Goal: Information Seeking & Learning: Learn about a topic

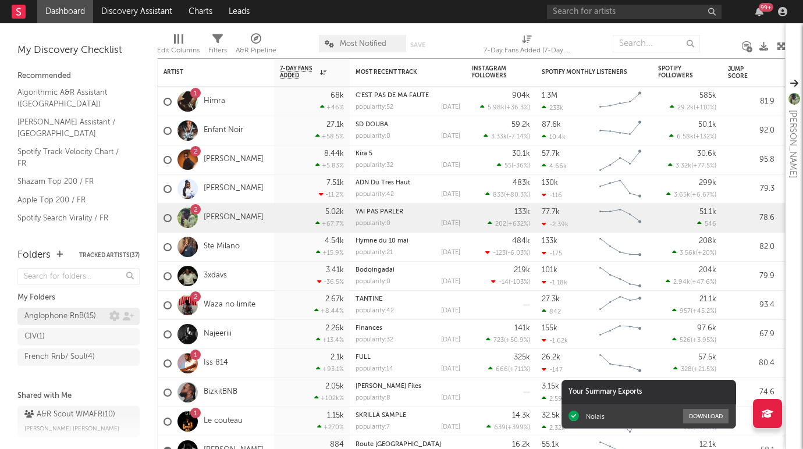
click at [61, 309] on div "Anglophone RnB ( 15 )" at bounding box center [60, 316] width 72 height 14
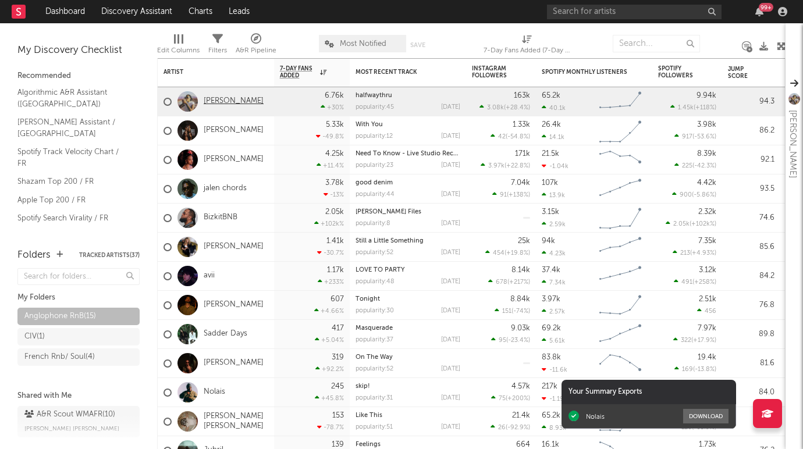
click at [237, 100] on link "Chelsea Jordan" at bounding box center [234, 102] width 60 height 10
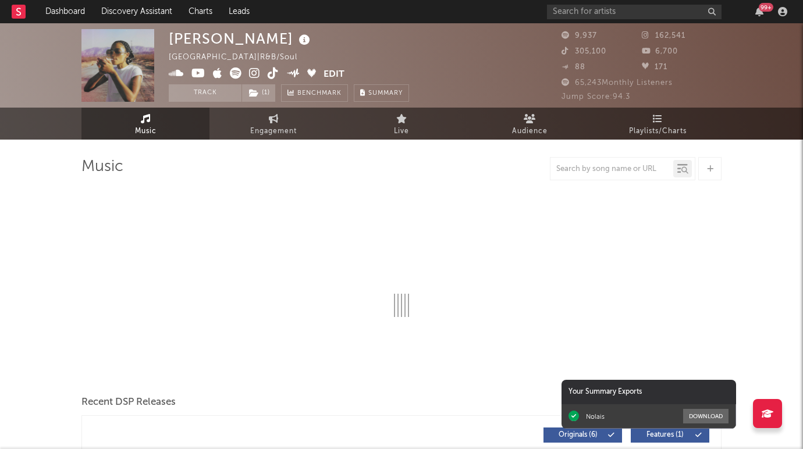
select select "6m"
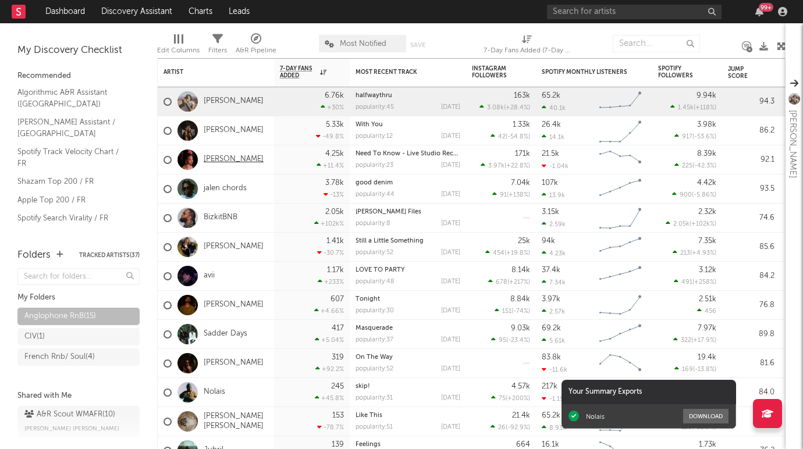
click at [227, 160] on link "Young Athena" at bounding box center [234, 160] width 60 height 10
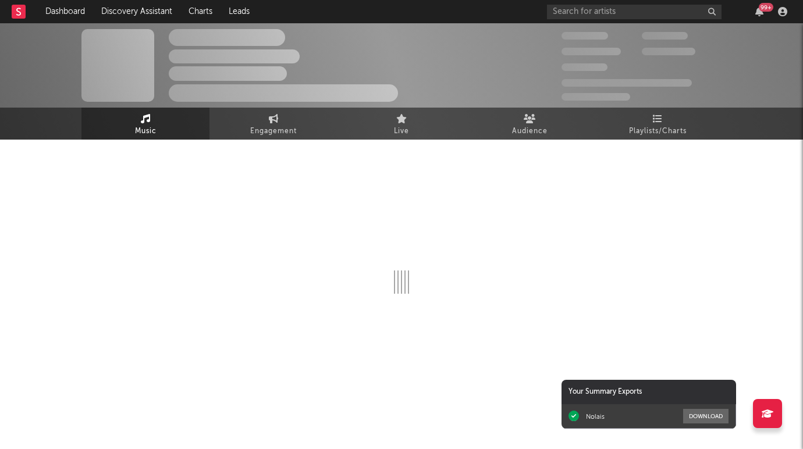
select select "6m"
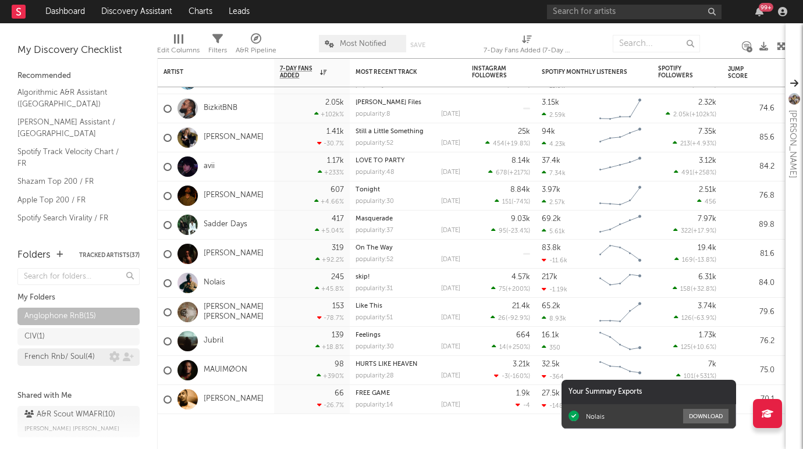
click at [80, 358] on div "French Rnb/ Soul ( 4 )" at bounding box center [59, 357] width 70 height 14
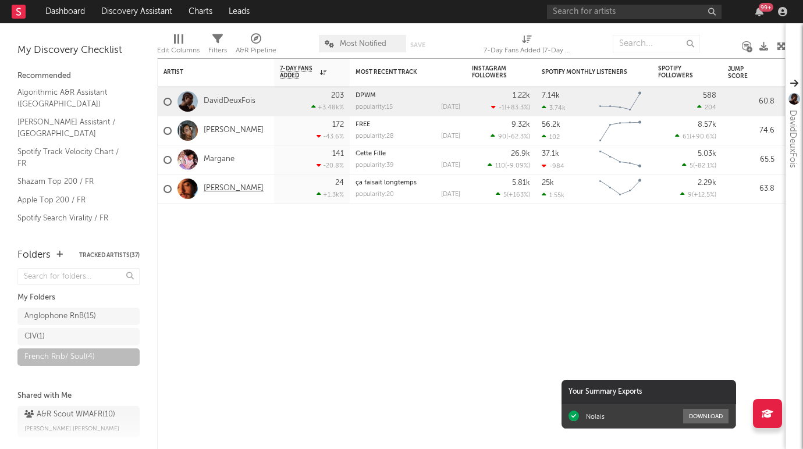
click at [214, 188] on link "Malter" at bounding box center [234, 189] width 60 height 10
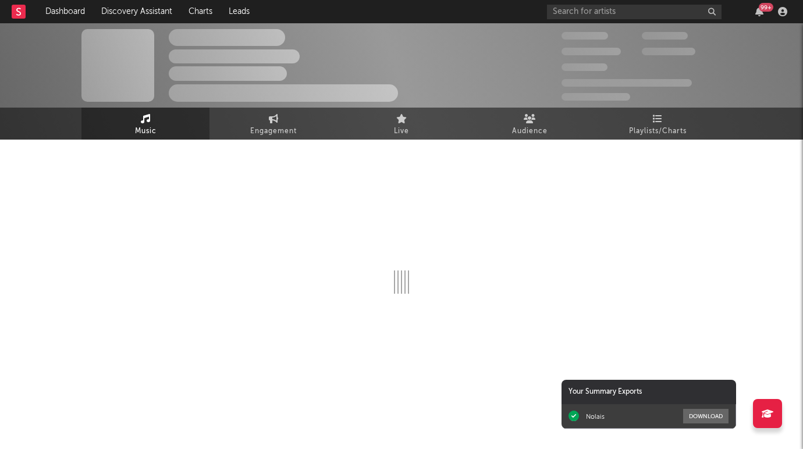
select select "1w"
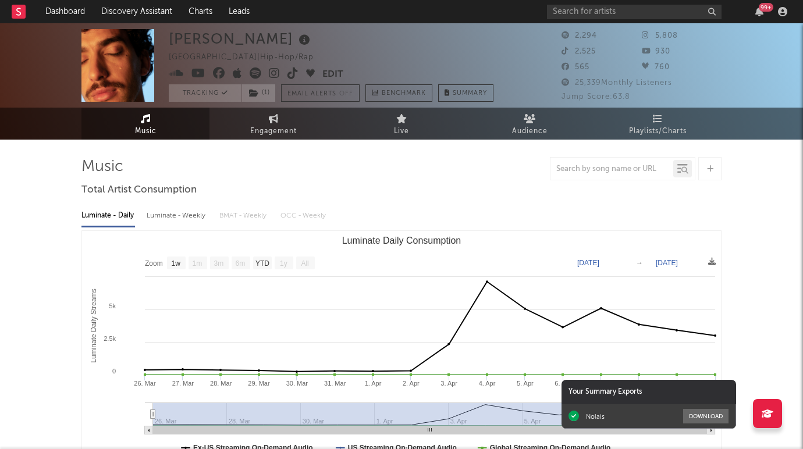
click at [17, 10] on rect at bounding box center [19, 12] width 14 height 14
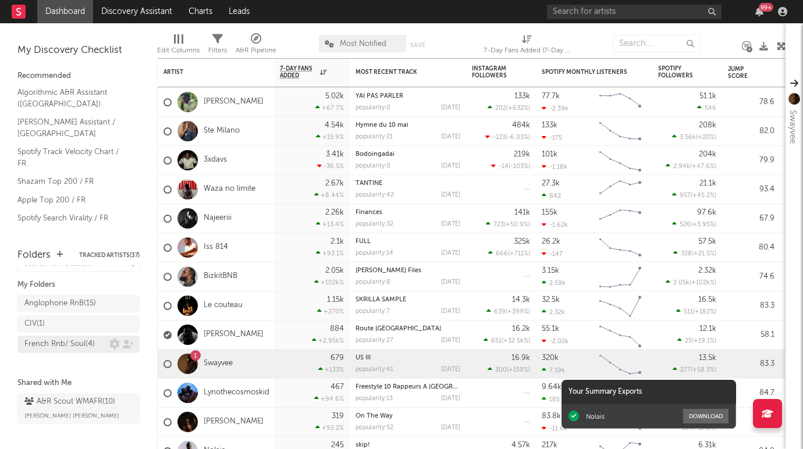
scroll to position [23, 0]
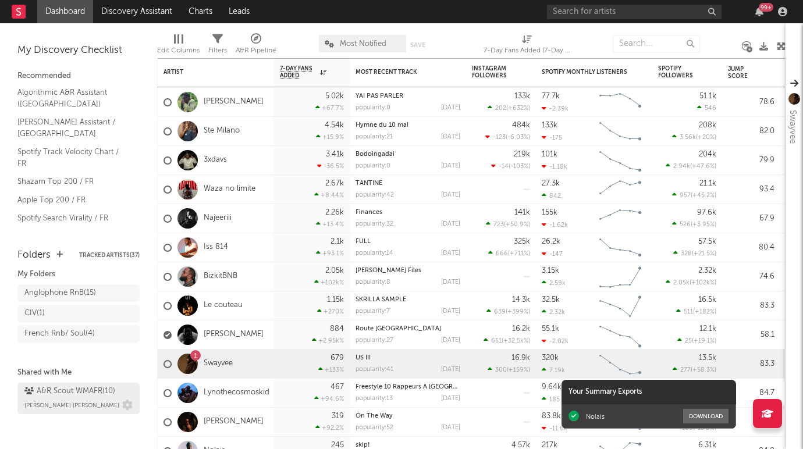
click at [74, 400] on span "Marc Andre Niang" at bounding box center [71, 406] width 95 height 14
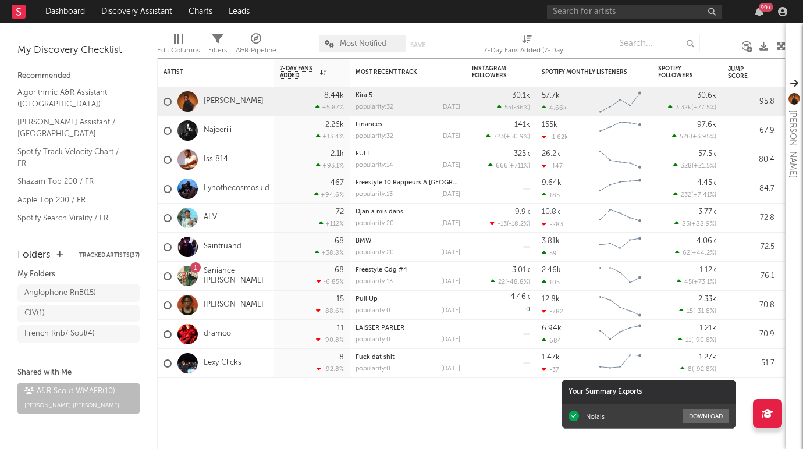
click at [230, 130] on link "Najeeriii" at bounding box center [218, 131] width 28 height 10
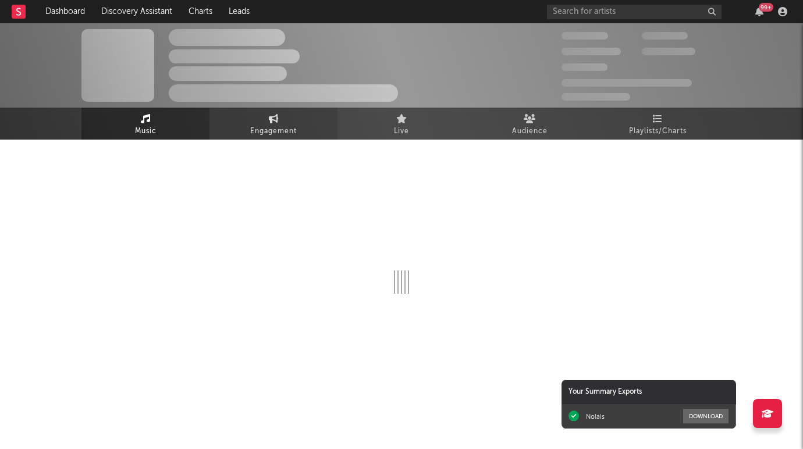
select select "6m"
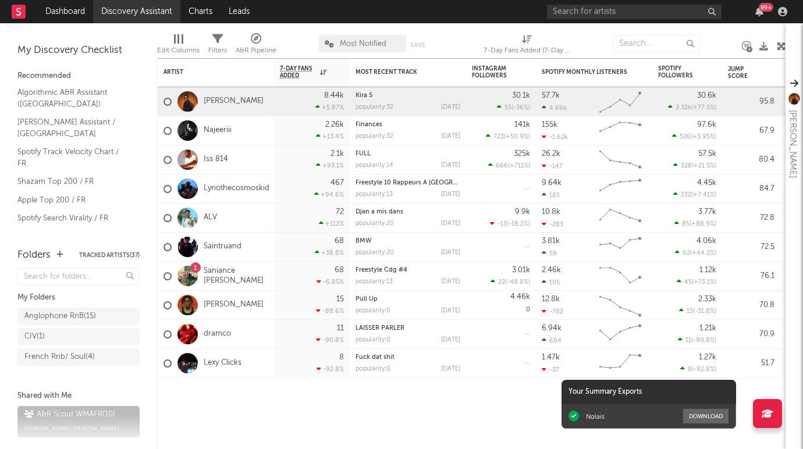
click at [131, 10] on link "Discovery Assistant" at bounding box center [136, 11] width 87 height 23
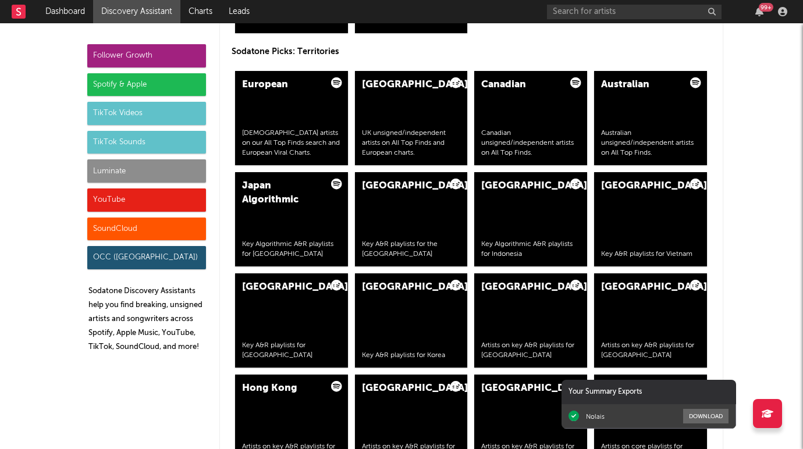
scroll to position [2078, 0]
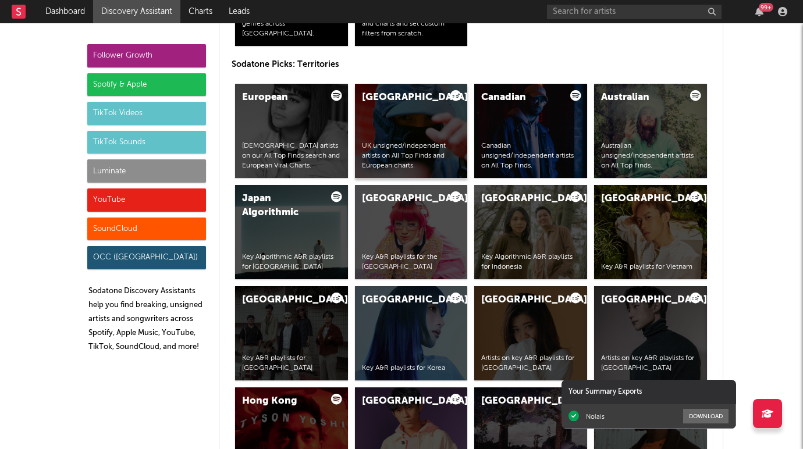
click at [388, 115] on div "United Kingdom UK unsigned/independent artists on All Top Finds and European ch…" at bounding box center [411, 131] width 113 height 94
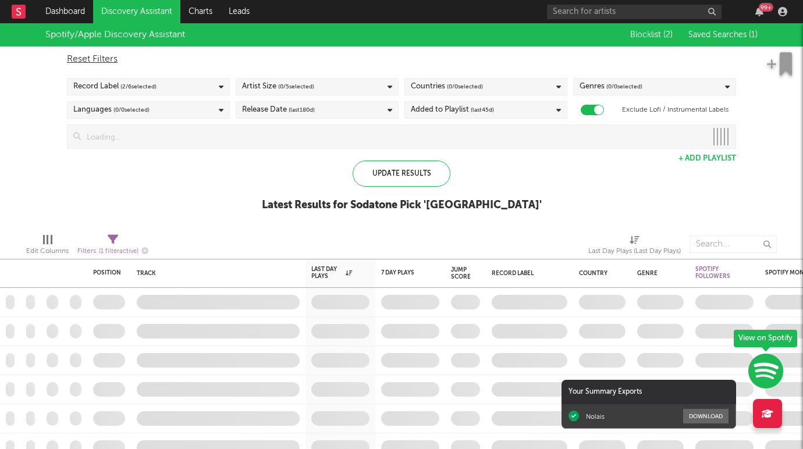
click at [638, 83] on span "( 0 / 0 selected)" at bounding box center [624, 87] width 36 height 14
click at [628, 69] on div "Reset Filters Record Label ( 2 / 6 selected) Artist Size ( 0 / 5 selected) Coun…" at bounding box center [401, 98] width 681 height 102
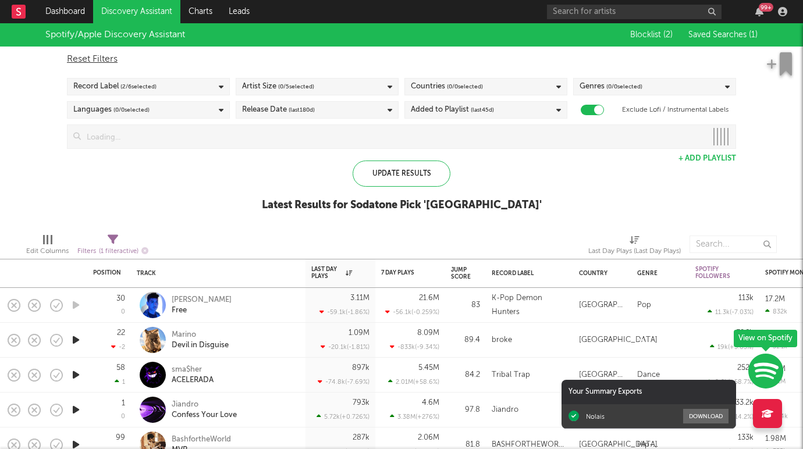
click at [627, 80] on div "Genres ( 0 / 0 selected)" at bounding box center [610, 87] width 63 height 14
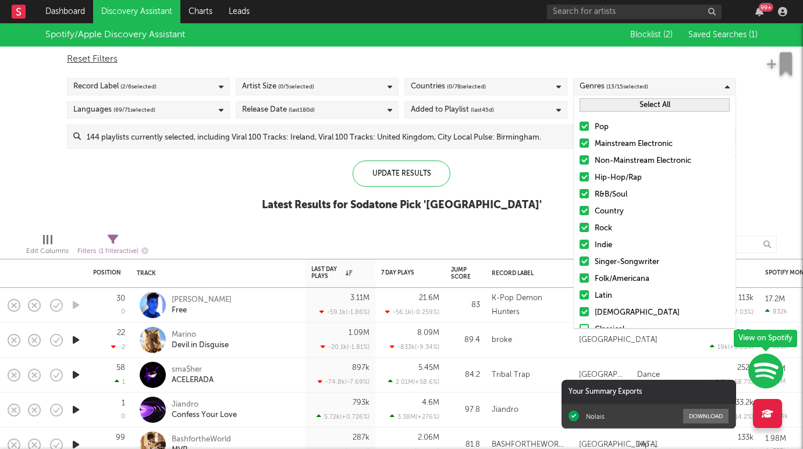
click at [606, 108] on button "Select All" at bounding box center [654, 104] width 150 height 13
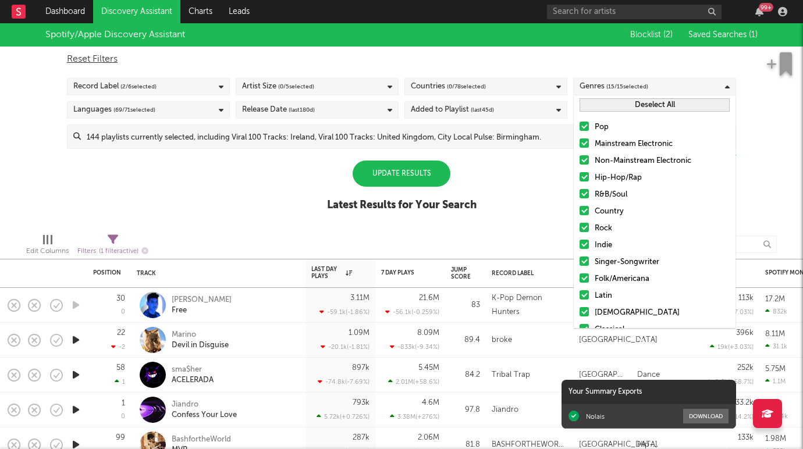
click at [606, 108] on button "Deselect All" at bounding box center [654, 104] width 150 height 13
click at [585, 193] on div at bounding box center [583, 193] width 9 height 9
click at [579, 193] on input "R&B/Soul" at bounding box center [579, 195] width 0 height 14
click at [585, 175] on div at bounding box center [583, 176] width 9 height 9
click at [579, 175] on input "Hip-Hop/Rap" at bounding box center [579, 178] width 0 height 14
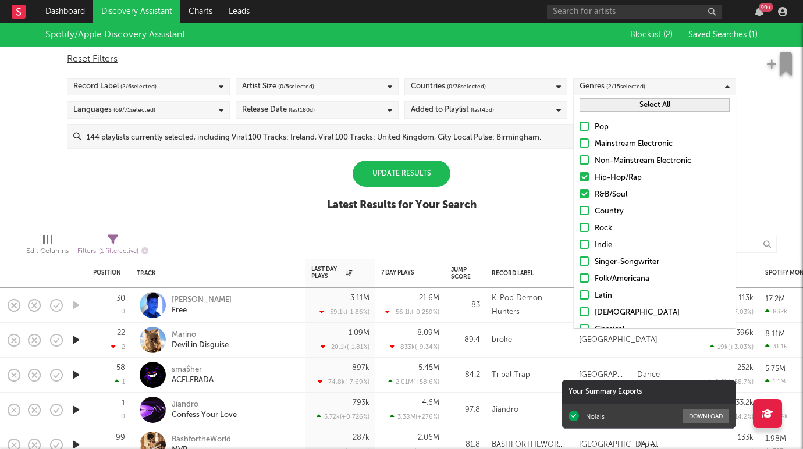
click at [618, 94] on span "( 2 / 15 selected)" at bounding box center [625, 87] width 39 height 14
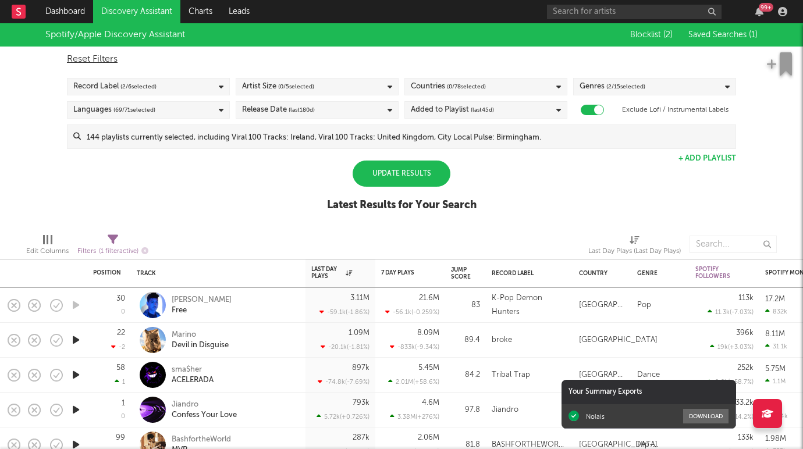
click at [515, 91] on div "Countries ( 0 / 78 selected)" at bounding box center [485, 86] width 163 height 17
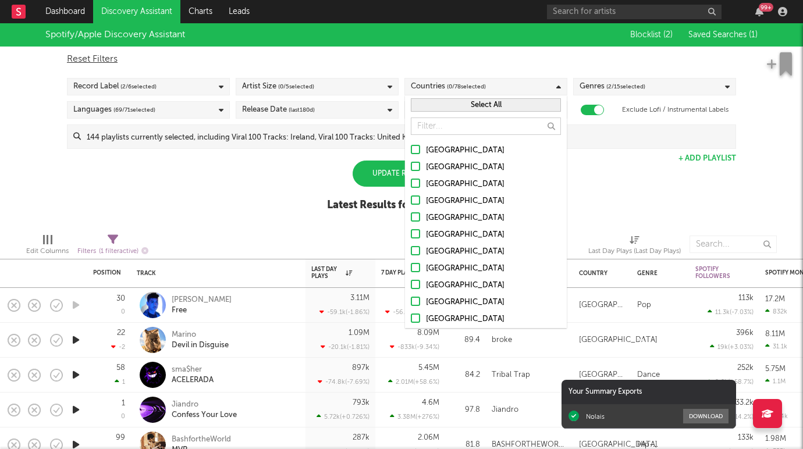
click at [414, 266] on div at bounding box center [415, 267] width 9 height 9
click at [411, 266] on input "France" at bounding box center [411, 269] width 0 height 14
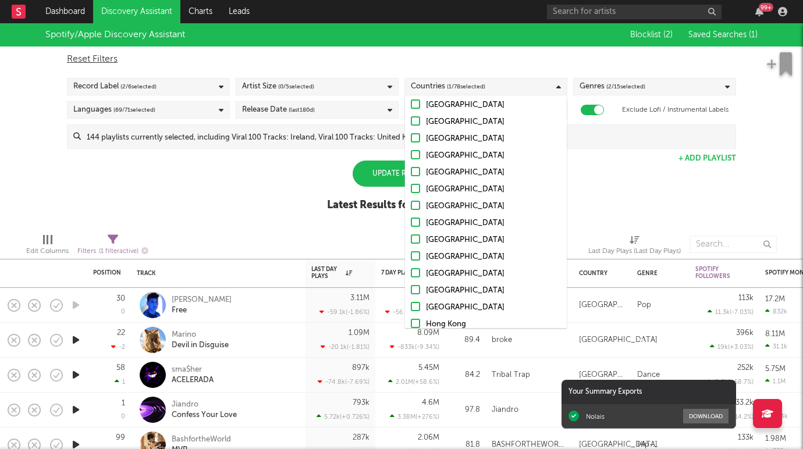
scroll to position [218, 0]
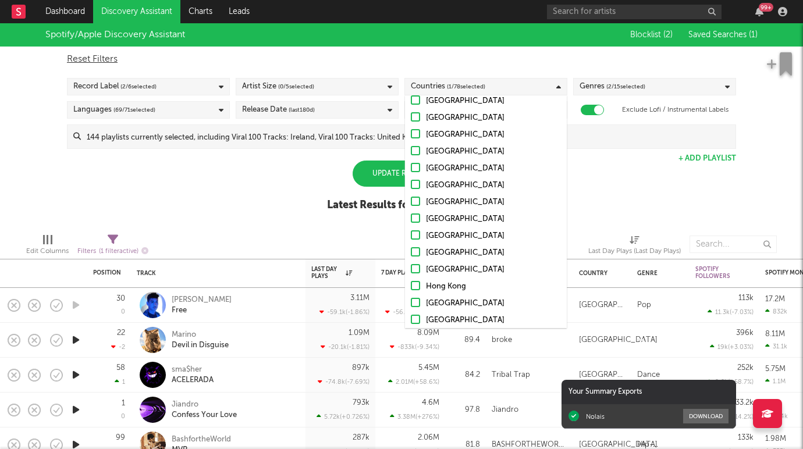
click at [413, 203] on div at bounding box center [415, 201] width 9 height 9
click at [411, 203] on input "Spain" at bounding box center [411, 202] width 0 height 14
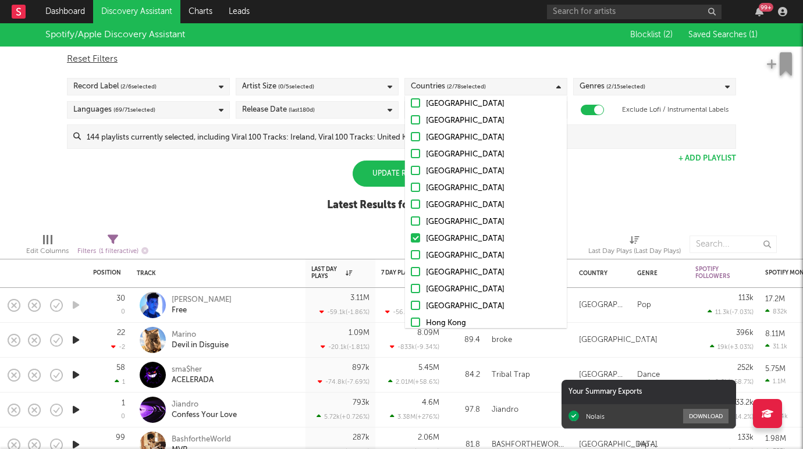
scroll to position [0, 0]
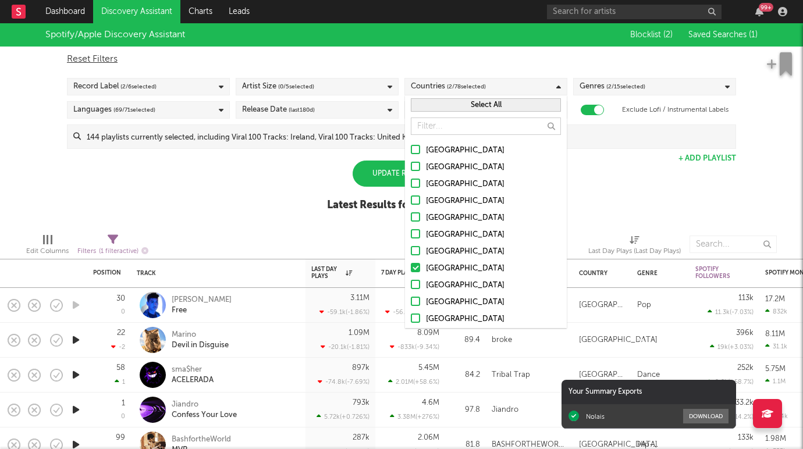
click at [415, 199] on div at bounding box center [415, 199] width 9 height 9
click at [411, 199] on input "United Kingdom" at bounding box center [411, 201] width 0 height 14
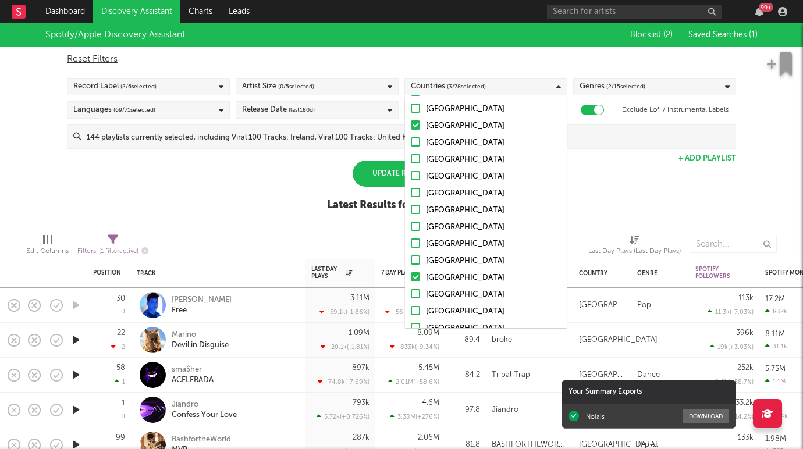
scroll to position [128, 0]
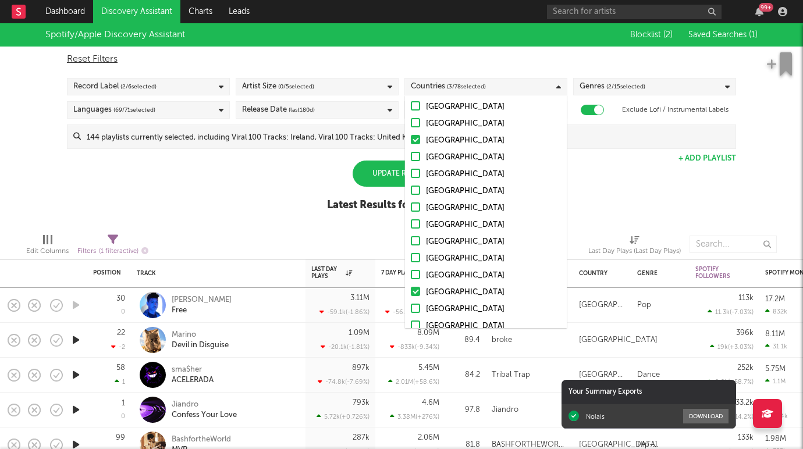
click at [417, 201] on label "Brazil" at bounding box center [486, 208] width 150 height 14
click at [411, 201] on input "Brazil" at bounding box center [411, 208] width 0 height 14
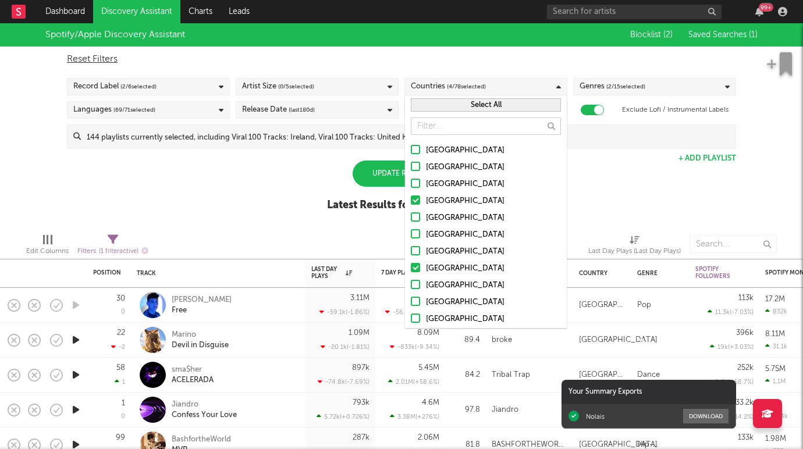
click at [485, 58] on div "Reset Filters" at bounding box center [401, 59] width 669 height 14
checkbox input "false"
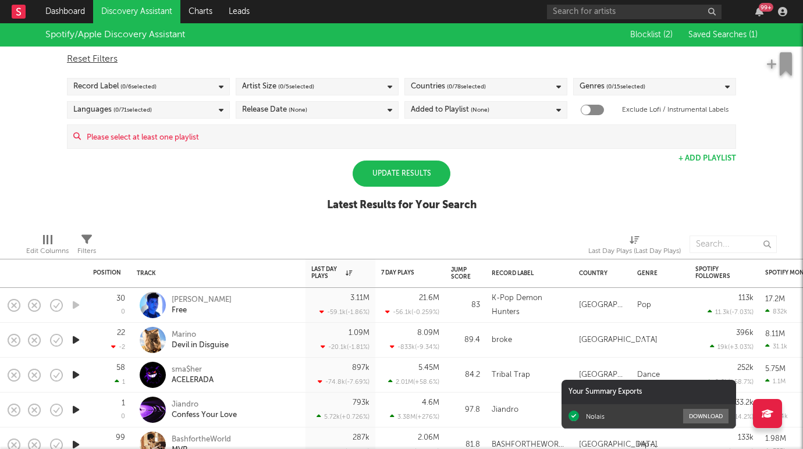
click at [472, 82] on span "( 0 / 78 selected)" at bounding box center [466, 87] width 39 height 14
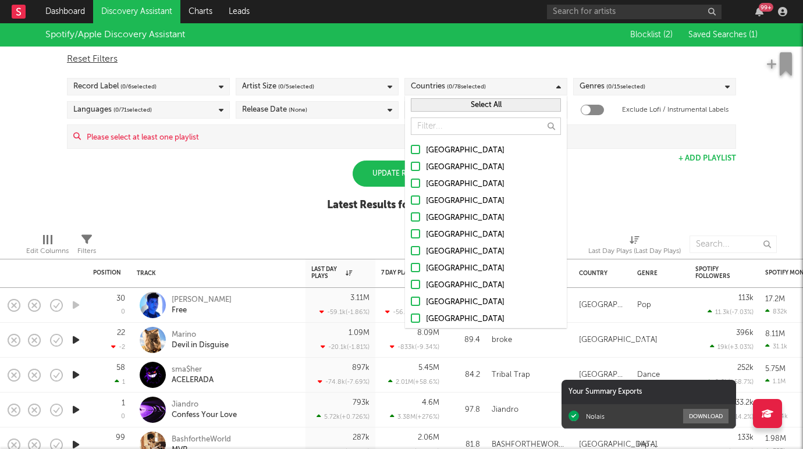
click at [419, 152] on div at bounding box center [415, 149] width 9 height 9
click at [411, 152] on input "[GEOGRAPHIC_DATA]" at bounding box center [411, 151] width 0 height 14
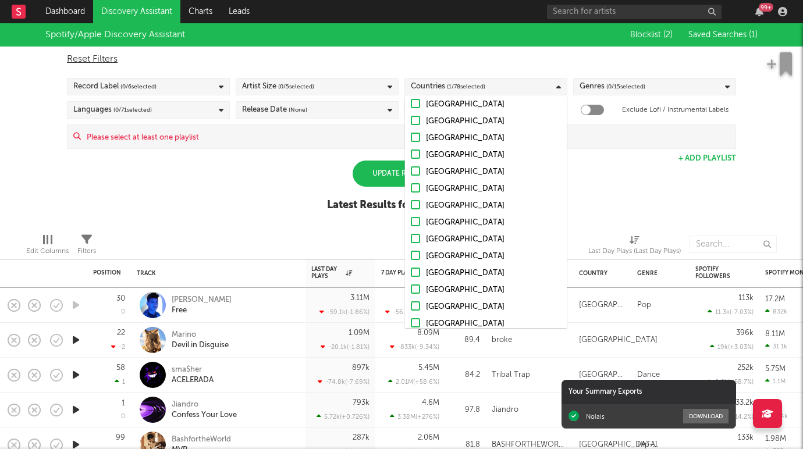
scroll to position [80, 0]
click at [415, 183] on div at bounding box center [415, 187] width 9 height 9
click at [411, 183] on input "France" at bounding box center [411, 189] width 0 height 14
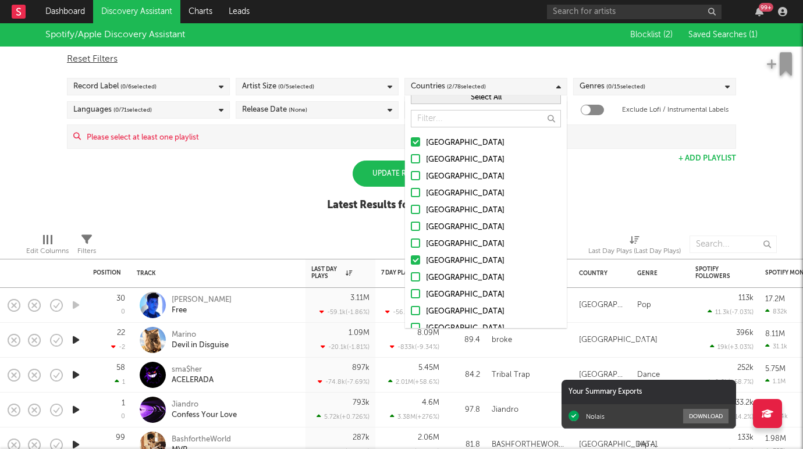
scroll to position [0, 0]
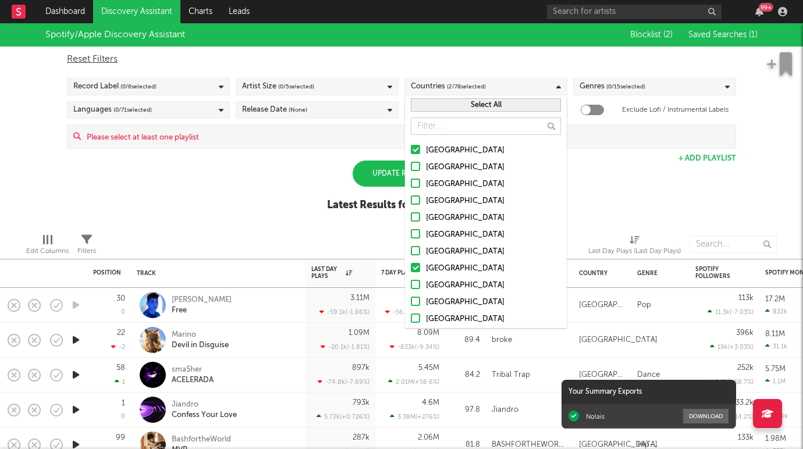
click at [415, 183] on div at bounding box center [415, 183] width 9 height 9
click at [411, 183] on input "Canada" at bounding box center [411, 184] width 0 height 14
click at [415, 200] on div at bounding box center [415, 199] width 9 height 9
click at [411, 200] on input "United Kingdom" at bounding box center [411, 201] width 0 height 14
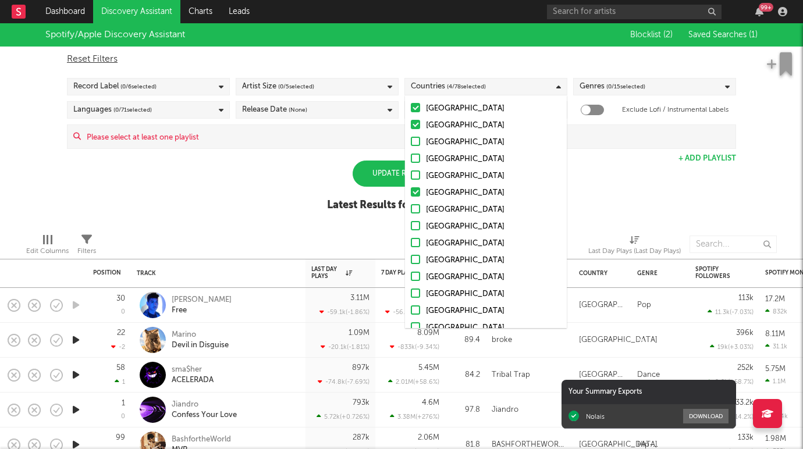
scroll to position [141, 0]
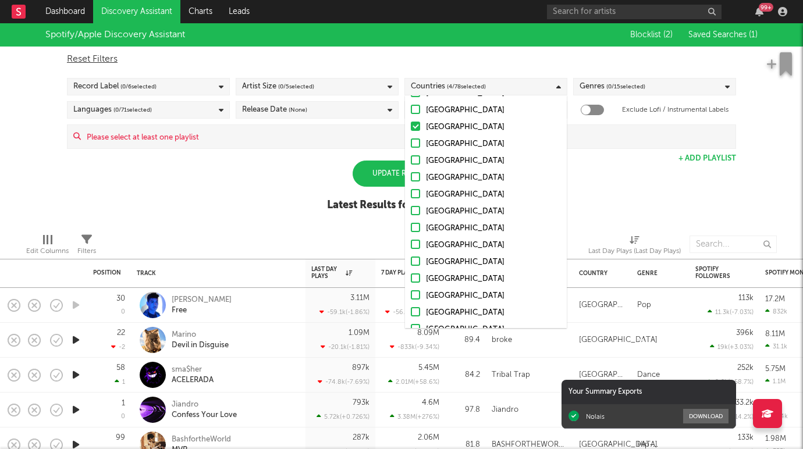
click at [415, 192] on div at bounding box center [415, 193] width 9 height 9
click at [411, 192] on input "Brazil" at bounding box center [411, 195] width 0 height 14
click at [414, 279] on div at bounding box center [415, 277] width 9 height 9
click at [411, 279] on input "Spain" at bounding box center [411, 279] width 0 height 14
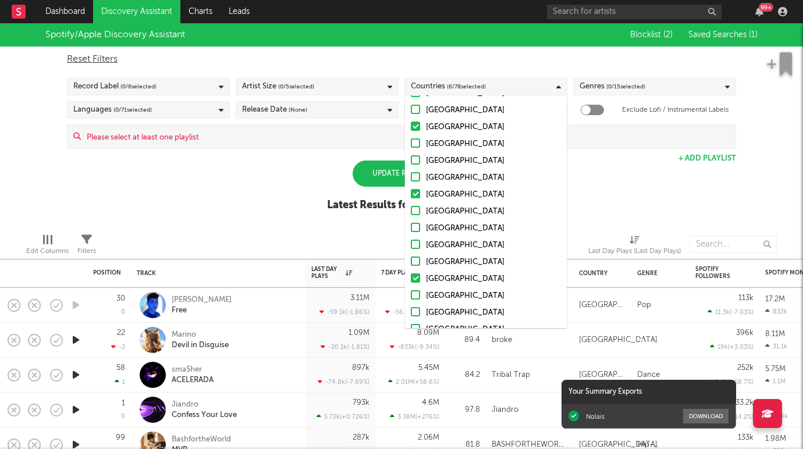
scroll to position [1134, 0]
click at [309, 216] on div "Spotify/Apple Discovery Assistant Blocklist ( 2 ) Saved Searches ( 1 ) Reset Fi…" at bounding box center [401, 123] width 803 height 201
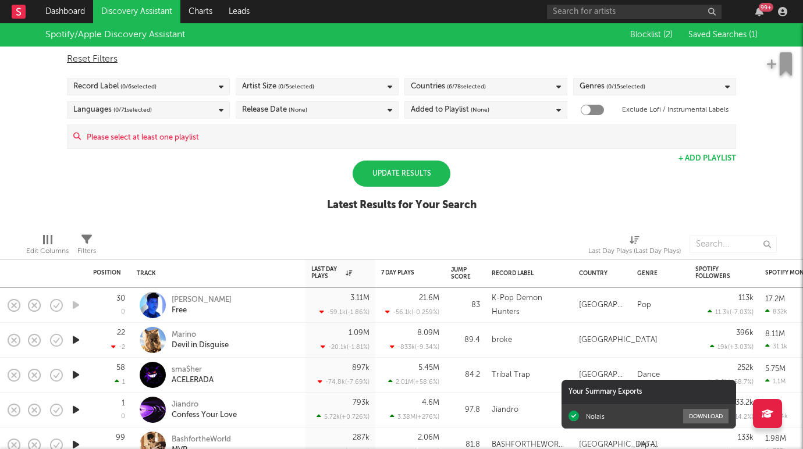
click at [382, 168] on div "Update Results" at bounding box center [402, 174] width 98 height 26
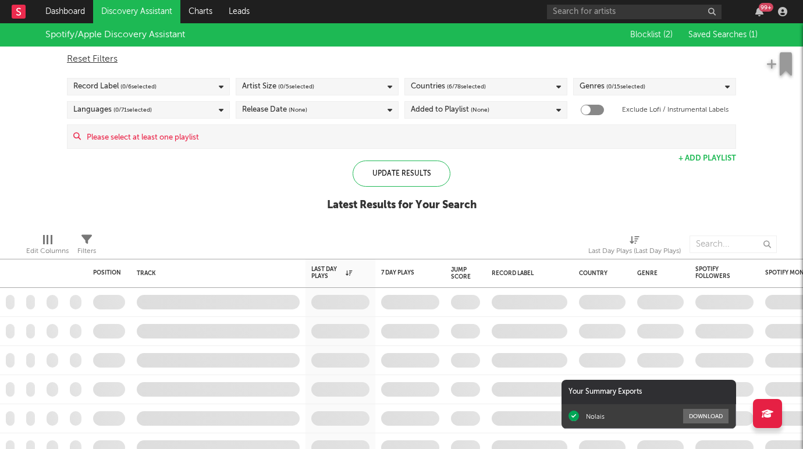
click at [668, 84] on div "Genres ( 0 / 15 selected)" at bounding box center [654, 86] width 163 height 17
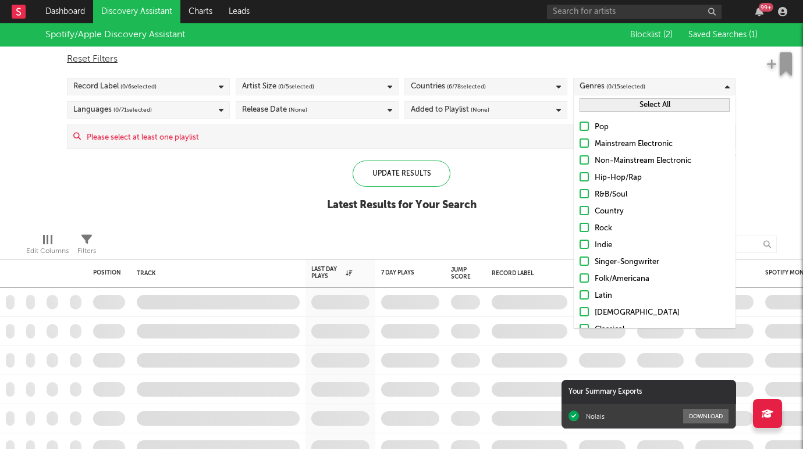
click at [586, 188] on label "R&B/Soul" at bounding box center [654, 195] width 150 height 14
click at [579, 188] on input "R&B/Soul" at bounding box center [579, 195] width 0 height 14
click at [586, 177] on div at bounding box center [583, 176] width 9 height 9
click at [579, 177] on input "Hip-Hop/Rap" at bounding box center [579, 178] width 0 height 14
click at [585, 294] on div at bounding box center [583, 294] width 9 height 9
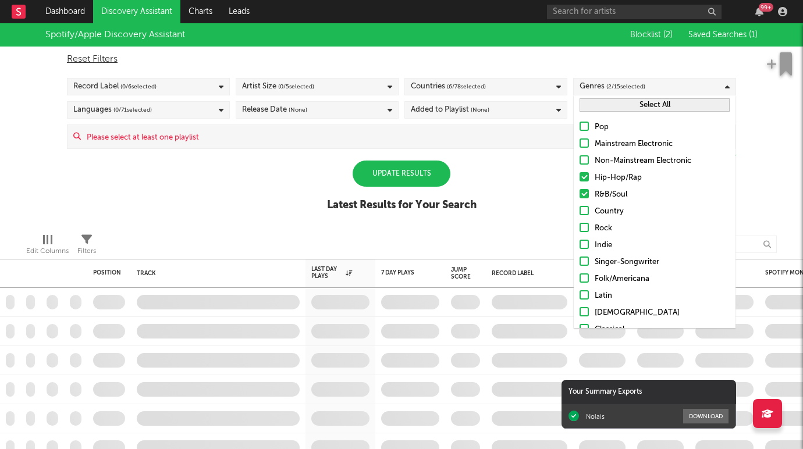
click at [579, 294] on input "Latin" at bounding box center [579, 296] width 0 height 14
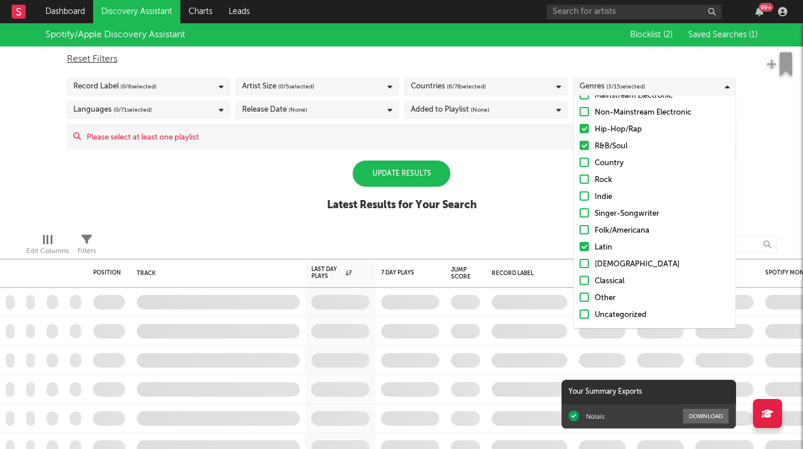
scroll to position [0, 0]
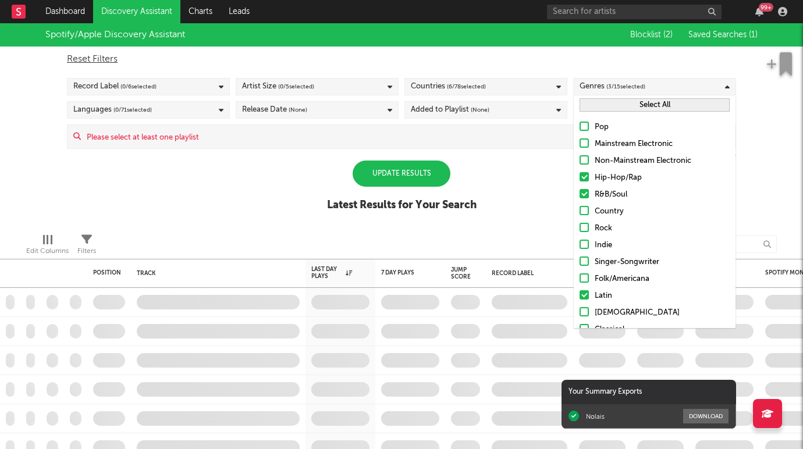
click at [540, 191] on div "Spotify/Apple Discovery Assistant Blocklist ( 2 ) Saved Searches ( 1 ) Reset Fi…" at bounding box center [401, 123] width 803 height 201
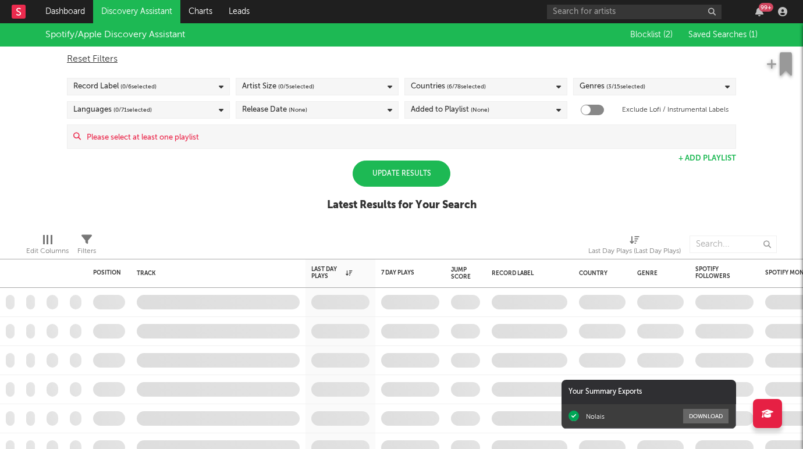
click at [333, 86] on div "Artist Size ( 0 / 5 selected)" at bounding box center [317, 86] width 163 height 17
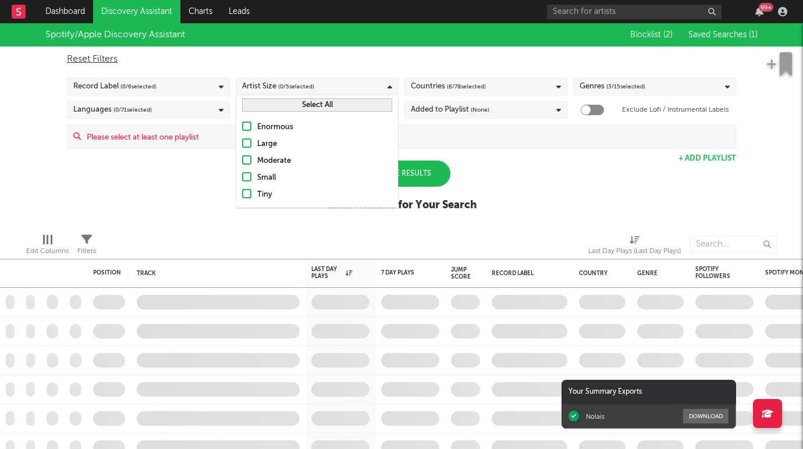
click at [250, 175] on div at bounding box center [246, 176] width 9 height 9
click at [242, 175] on input "Small" at bounding box center [242, 178] width 0 height 14
click at [250, 145] on div at bounding box center [246, 142] width 9 height 9
click at [242, 145] on input "Large" at bounding box center [242, 144] width 0 height 14
click at [248, 147] on div at bounding box center [246, 142] width 9 height 9
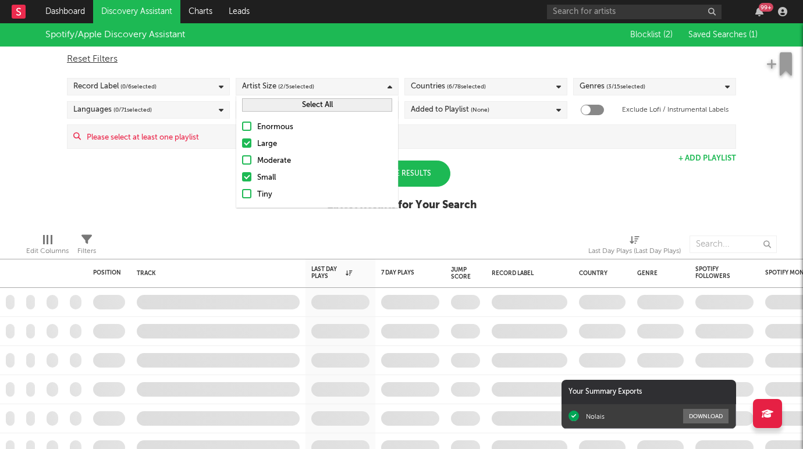
click at [242, 147] on input "Large" at bounding box center [242, 144] width 0 height 14
click at [248, 159] on div at bounding box center [246, 159] width 9 height 9
click at [242, 159] on input "Moderate" at bounding box center [242, 161] width 0 height 14
click at [246, 192] on div at bounding box center [246, 193] width 9 height 9
click at [242, 192] on input "Tiny" at bounding box center [242, 195] width 0 height 14
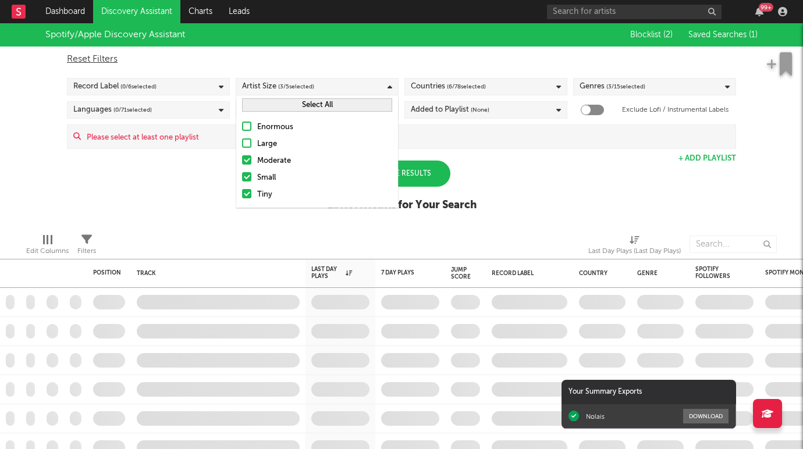
click at [201, 180] on div "Spotify/Apple Discovery Assistant Blocklist ( 2 ) Saved Searches ( 1 ) Reset Fi…" at bounding box center [401, 123] width 803 height 201
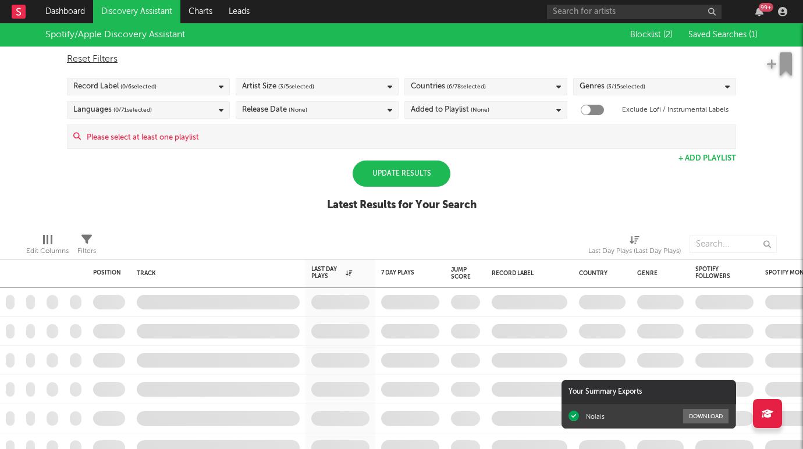
click at [190, 88] on div "Record Label ( 0 / 6 selected)" at bounding box center [148, 86] width 163 height 17
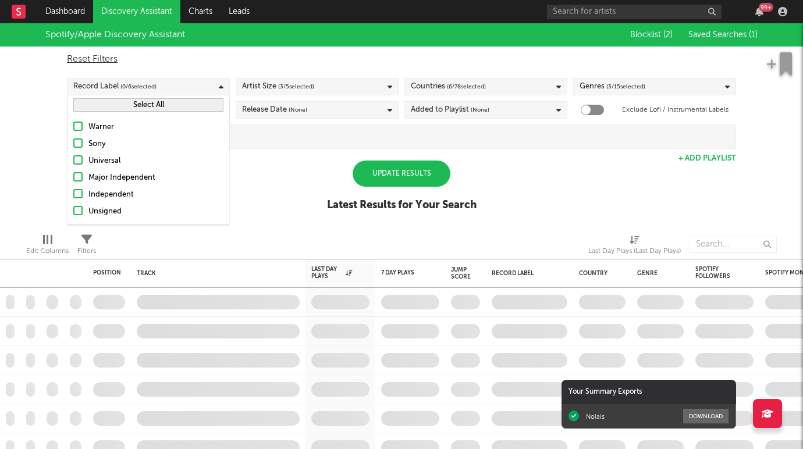
click at [83, 194] on label "Independent" at bounding box center [148, 195] width 150 height 14
click at [73, 194] on input "Independent" at bounding box center [73, 195] width 0 height 14
click at [83, 210] on label "Unsigned" at bounding box center [148, 212] width 150 height 14
click at [73, 210] on input "Unsigned" at bounding box center [73, 212] width 0 height 14
click at [59, 179] on div "Spotify/Apple Discovery Assistant Blocklist ( 2 ) Saved Searches ( 1 ) Reset Fi…" at bounding box center [401, 123] width 803 height 201
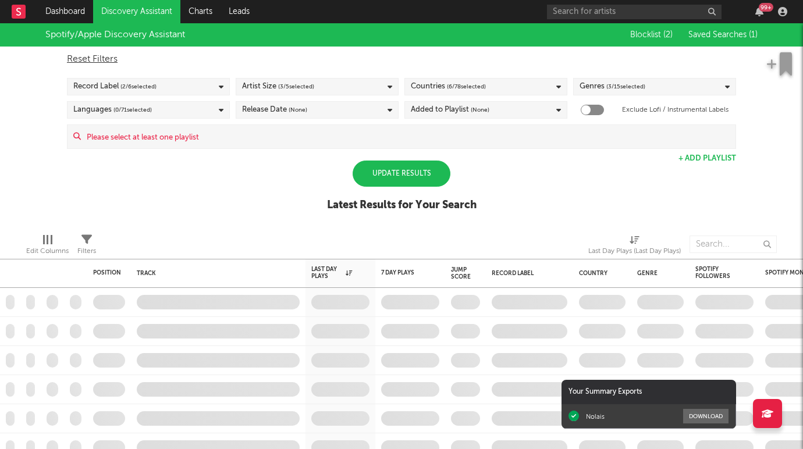
click at [372, 173] on div "Update Results" at bounding box center [402, 174] width 98 height 26
click at [184, 109] on div "Languages ( 0 / 71 selected)" at bounding box center [148, 109] width 163 height 17
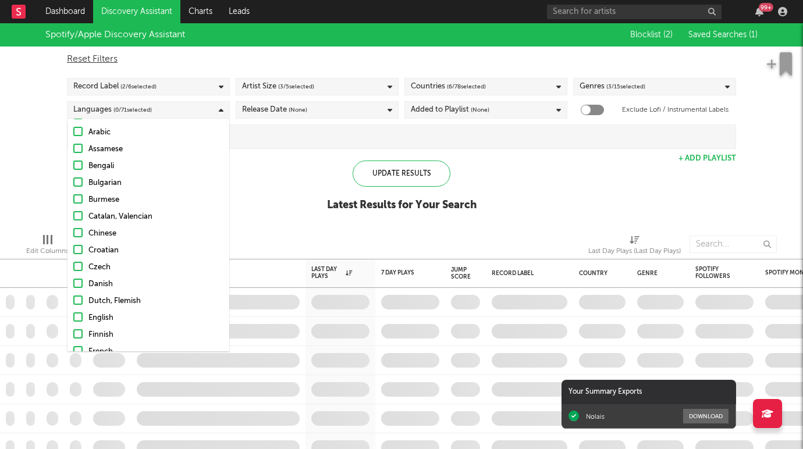
scroll to position [175, 0]
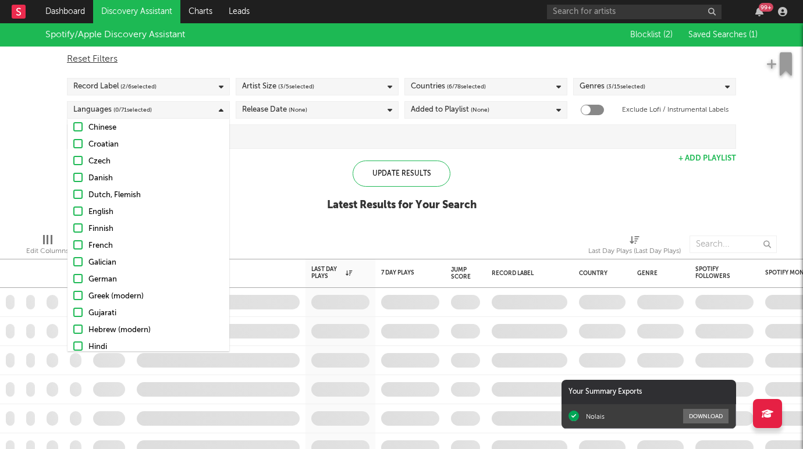
click at [80, 210] on div at bounding box center [77, 211] width 9 height 9
click at [73, 210] on input "English" at bounding box center [73, 212] width 0 height 14
click at [80, 240] on label "French" at bounding box center [148, 246] width 150 height 14
click at [73, 240] on input "French" at bounding box center [73, 246] width 0 height 14
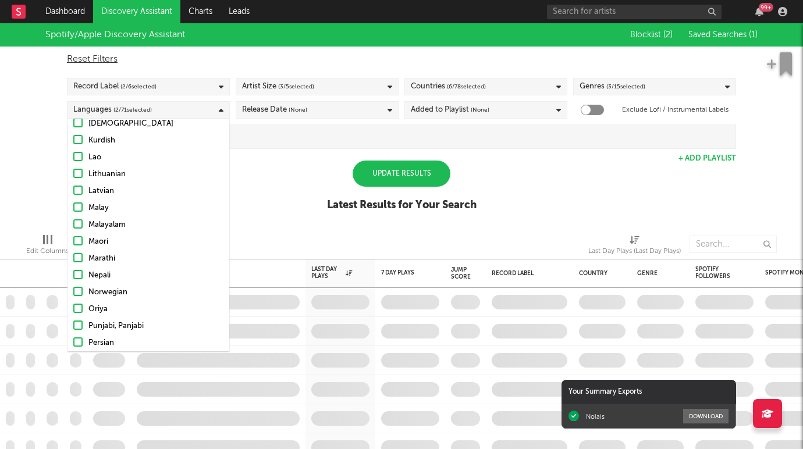
scroll to position [673, 0]
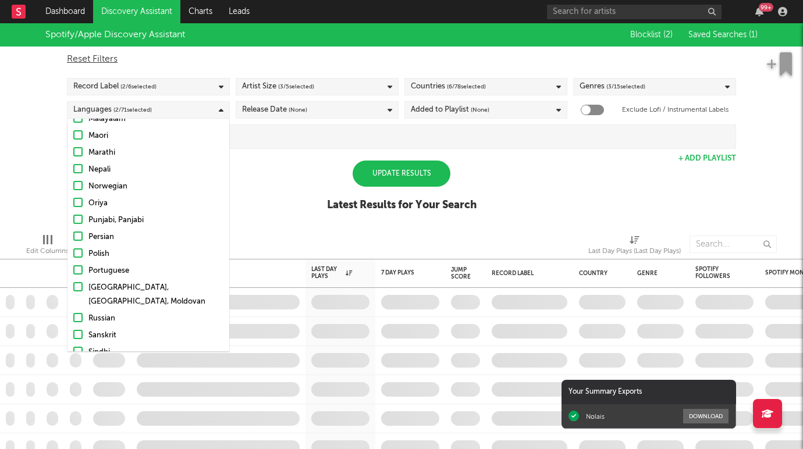
click at [77, 265] on div at bounding box center [77, 269] width 9 height 9
click at [73, 265] on input "Portuguese" at bounding box center [73, 271] width 0 height 14
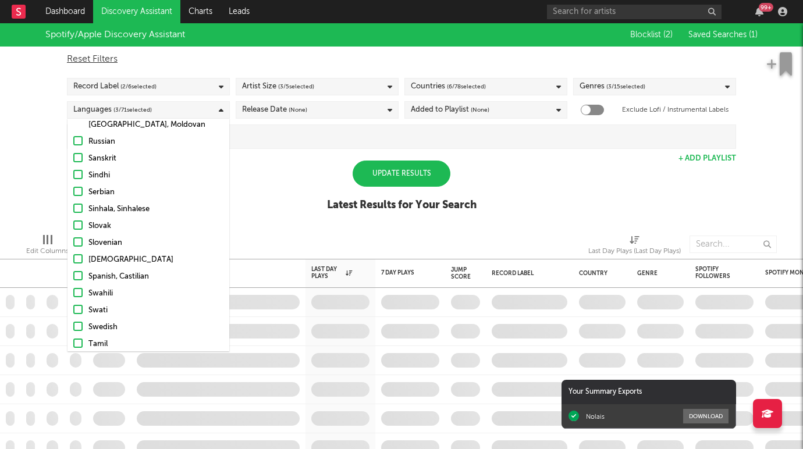
scroll to position [856, 0]
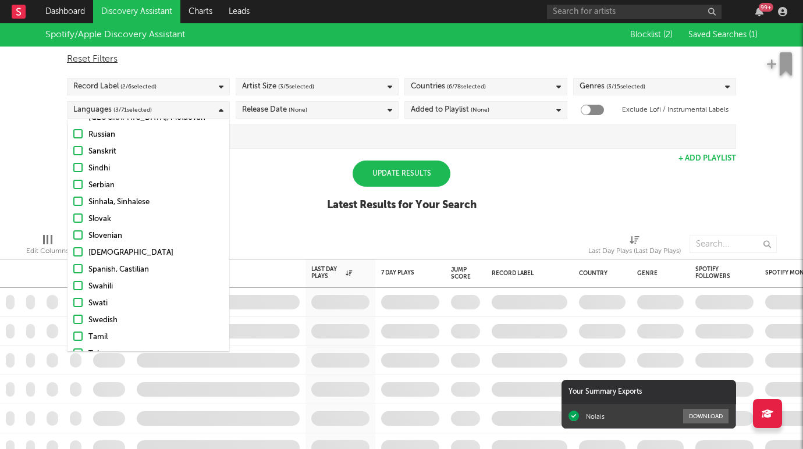
click at [82, 264] on div at bounding box center [77, 268] width 9 height 9
click at [73, 263] on input "Spanish, Castilian" at bounding box center [73, 270] width 0 height 14
click at [261, 212] on div "Spotify/Apple Discovery Assistant Blocklist ( 2 ) Saved Searches ( 1 ) Reset Fi…" at bounding box center [401, 123] width 803 height 201
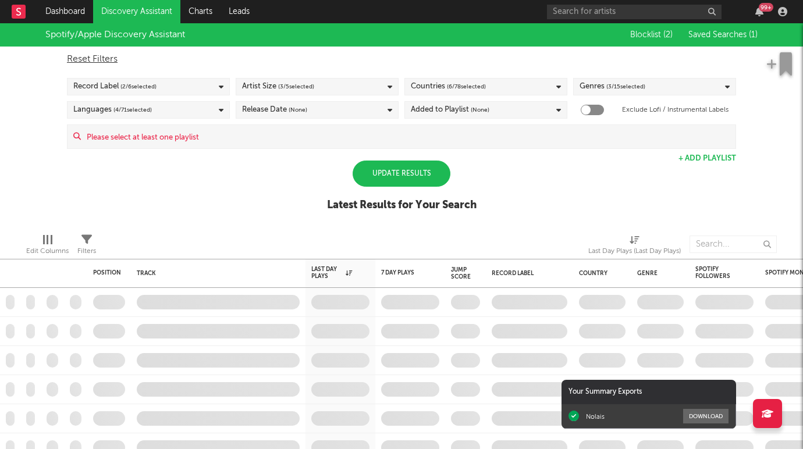
click at [311, 106] on div "Release Date (None)" at bounding box center [317, 109] width 163 height 17
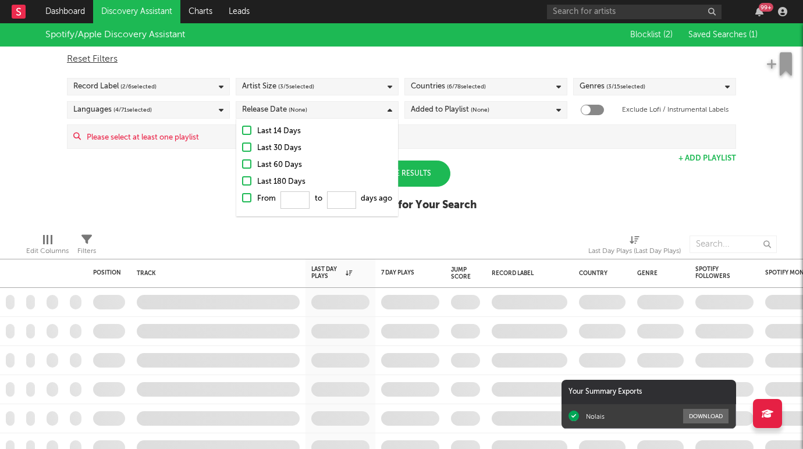
click at [247, 177] on div at bounding box center [246, 180] width 9 height 9
click at [242, 177] on input "Last 180 Days" at bounding box center [242, 182] width 0 height 14
click at [221, 177] on div "Spotify/Apple Discovery Assistant Blocklist ( 2 ) Saved Searches ( 1 ) Reset Fi…" at bounding box center [401, 123] width 803 height 201
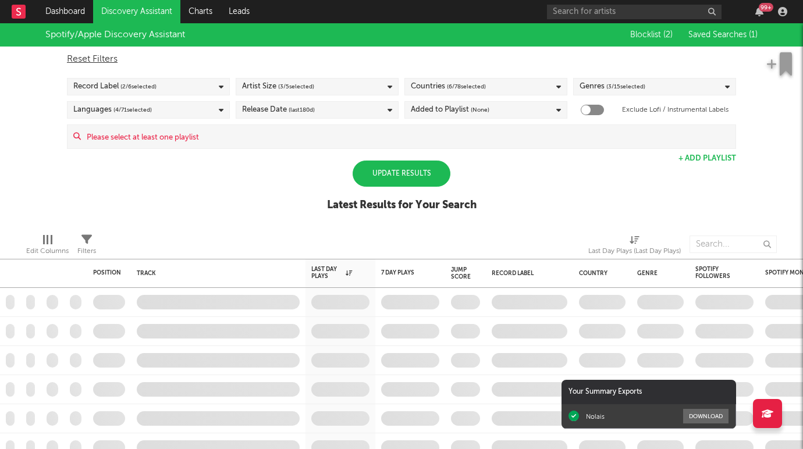
click at [478, 112] on span "(None)" at bounding box center [480, 110] width 19 height 14
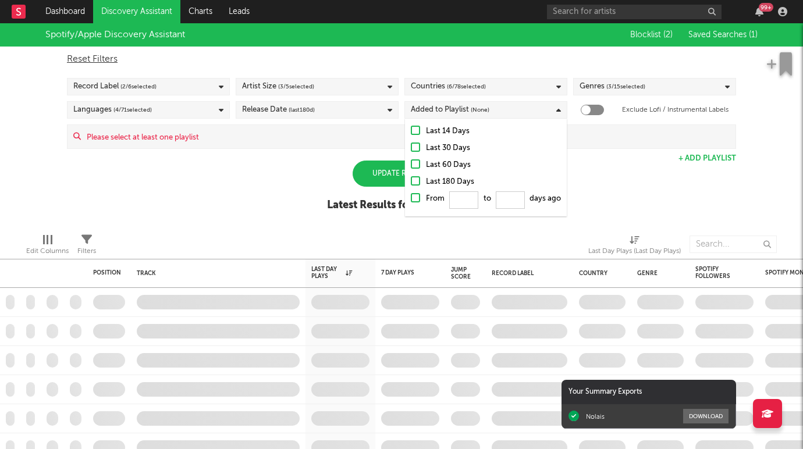
click at [417, 145] on div at bounding box center [415, 147] width 9 height 9
click at [411, 145] on input "Last 30 Days" at bounding box center [411, 148] width 0 height 14
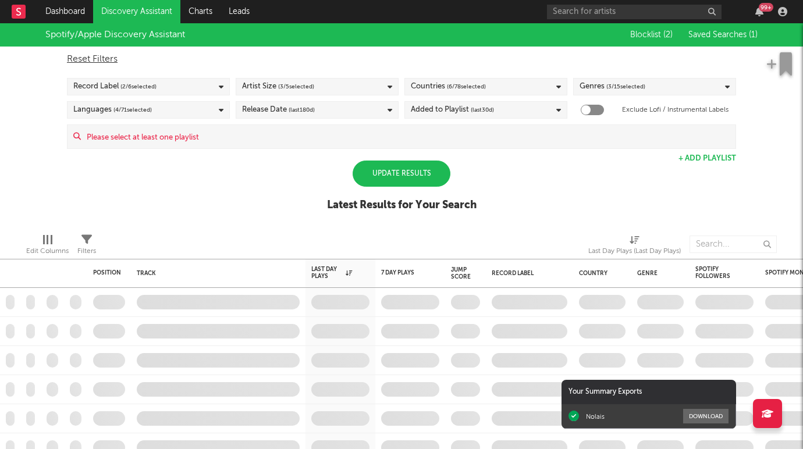
click at [350, 171] on div "Update Results Latest Results for Your Search" at bounding box center [402, 192] width 150 height 63
click at [383, 173] on div "Update Results" at bounding box center [402, 174] width 98 height 26
click at [407, 175] on div "Update Results" at bounding box center [402, 174] width 98 height 26
click at [212, 154] on div "Spotify/Apple Discovery Assistant Blocklist ( 2 ) Saved Searches ( 1 ) Reset Fi…" at bounding box center [401, 123] width 803 height 201
click at [172, 142] on input at bounding box center [408, 136] width 654 height 23
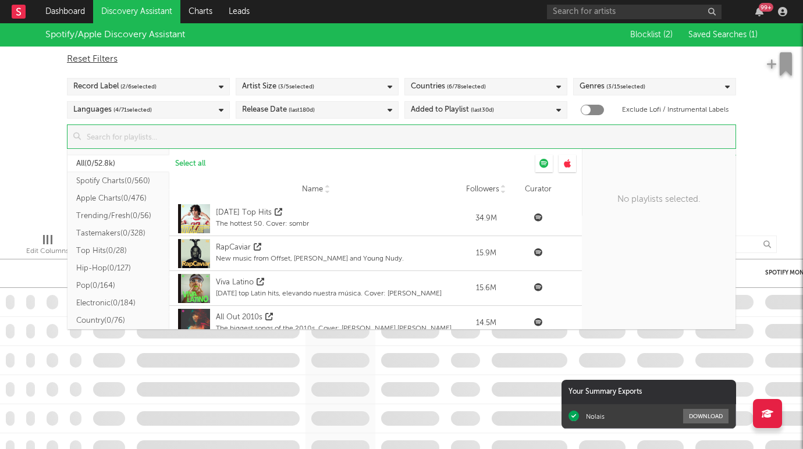
click at [134, 180] on button "Spotify Charts ( 0/560 )" at bounding box center [118, 180] width 102 height 17
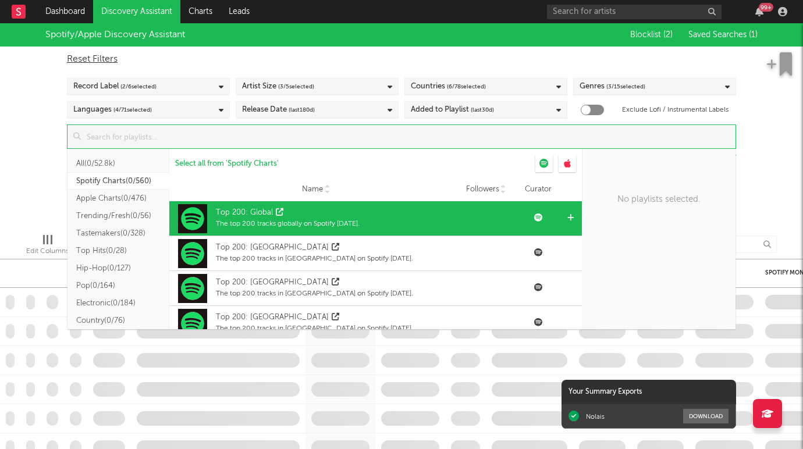
click at [570, 215] on icon at bounding box center [570, 218] width 6 height 8
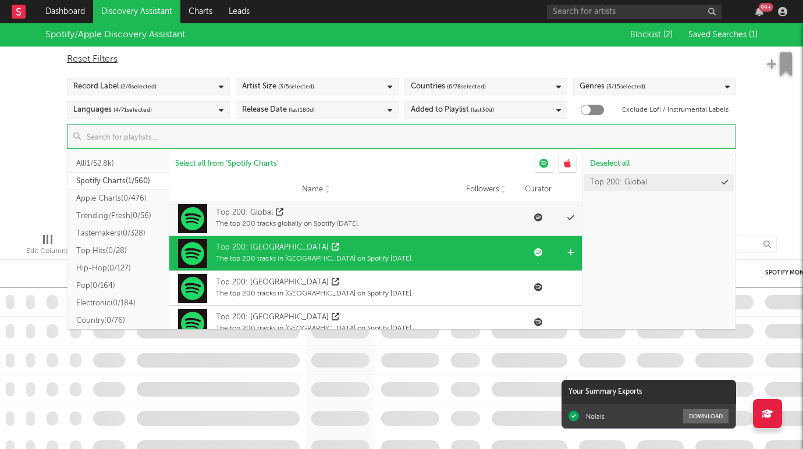
click at [570, 250] on icon at bounding box center [570, 253] width 6 height 8
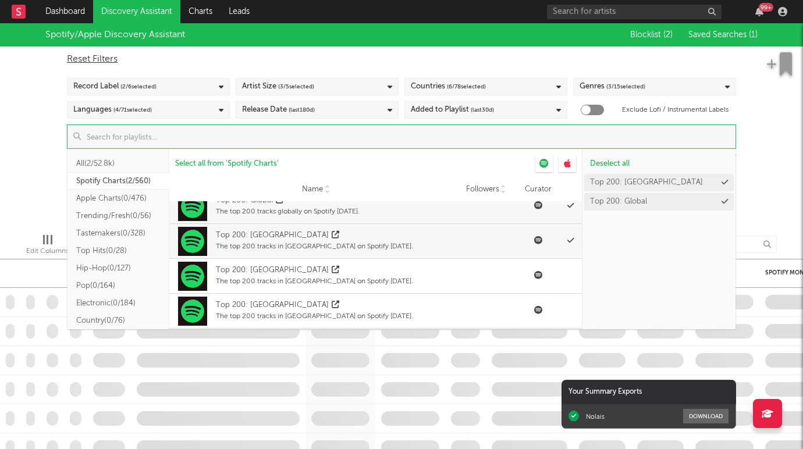
scroll to position [6, 0]
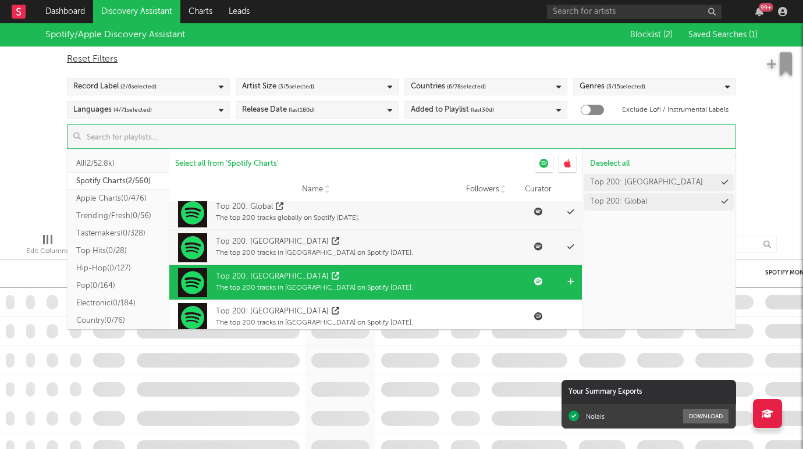
click at [572, 280] on icon at bounding box center [570, 282] width 6 height 8
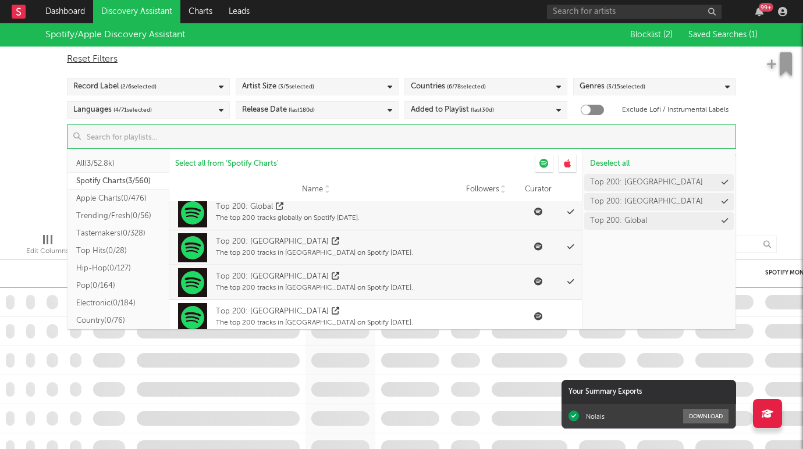
click at [117, 212] on button "Trending/Fresh ( 0/56 )" at bounding box center [118, 215] width 102 height 17
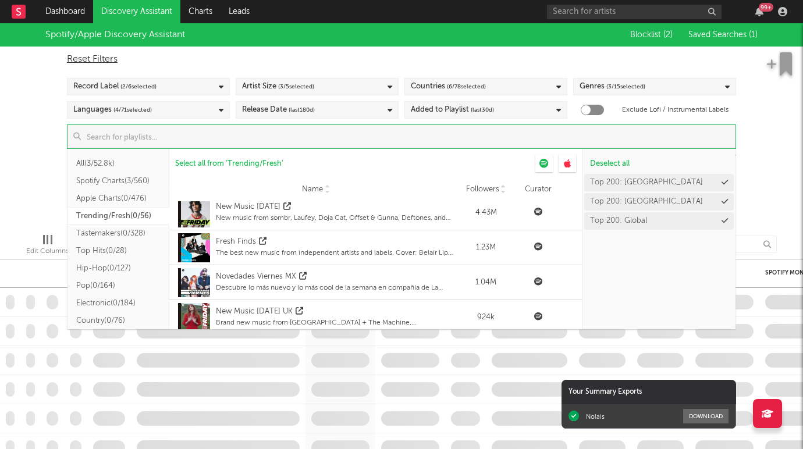
scroll to position [0, 0]
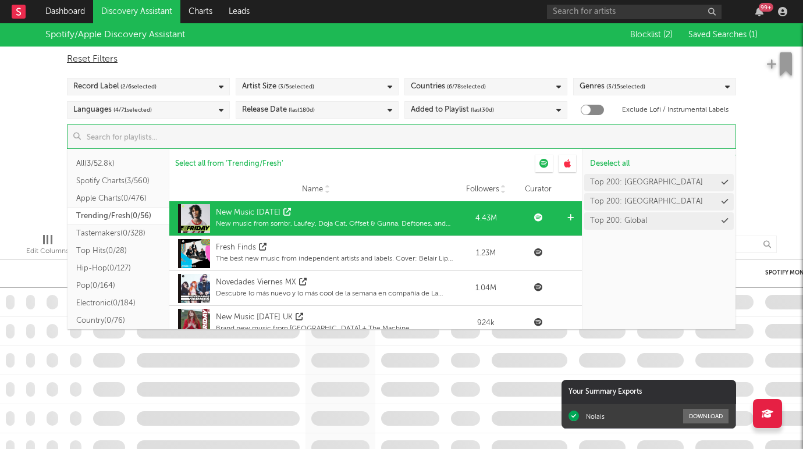
click at [569, 215] on icon at bounding box center [570, 218] width 6 height 8
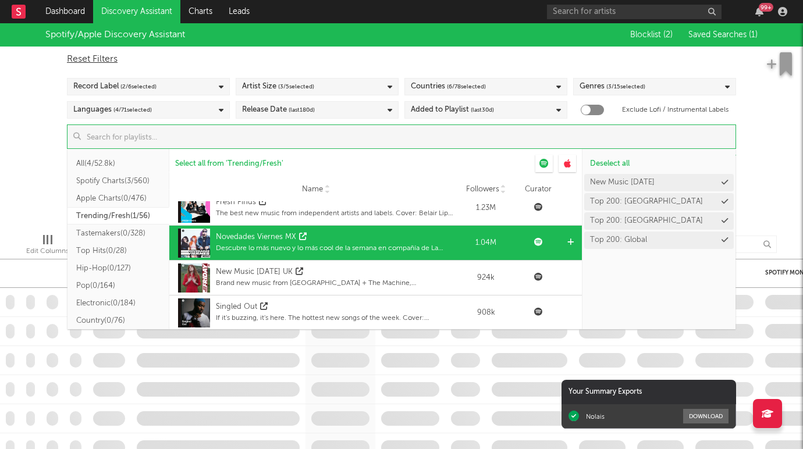
scroll to position [45, 0]
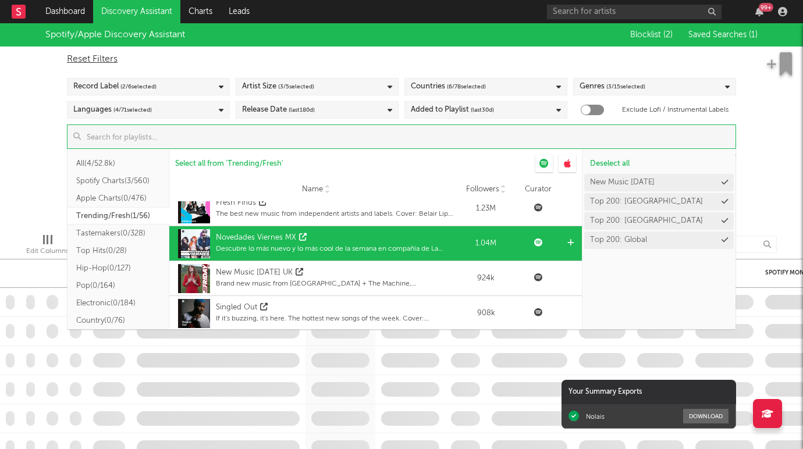
click at [570, 240] on icon at bounding box center [570, 243] width 6 height 8
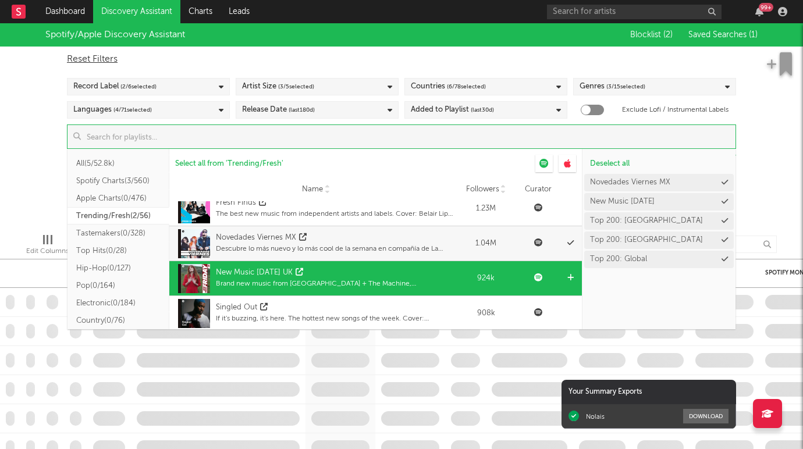
click at [571, 276] on icon at bounding box center [570, 278] width 6 height 8
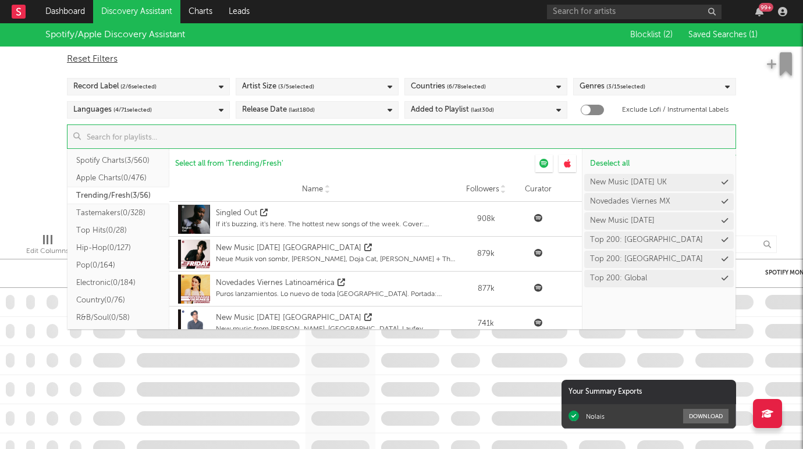
scroll to position [21, 0]
click at [122, 250] on button "Hip-Hop ( 0/127 )" at bounding box center [118, 247] width 102 height 17
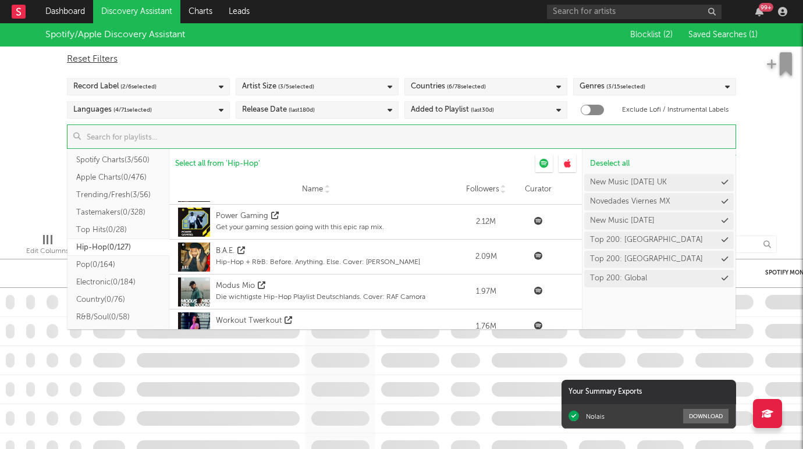
scroll to position [279, 0]
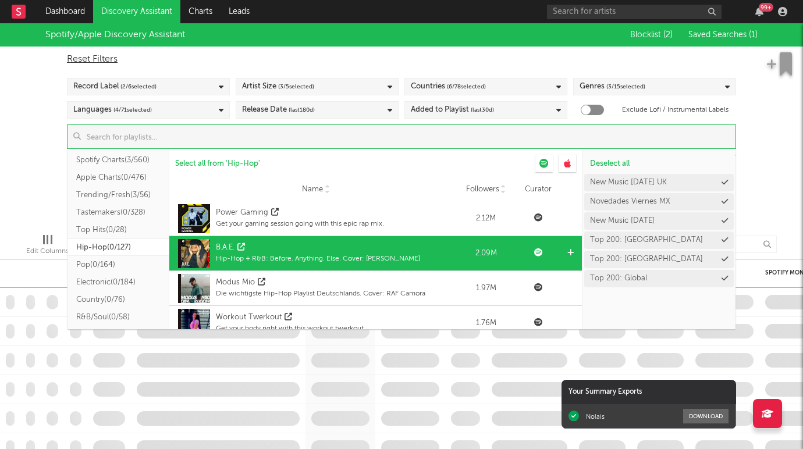
click at [572, 246] on div at bounding box center [571, 253] width 9 height 35
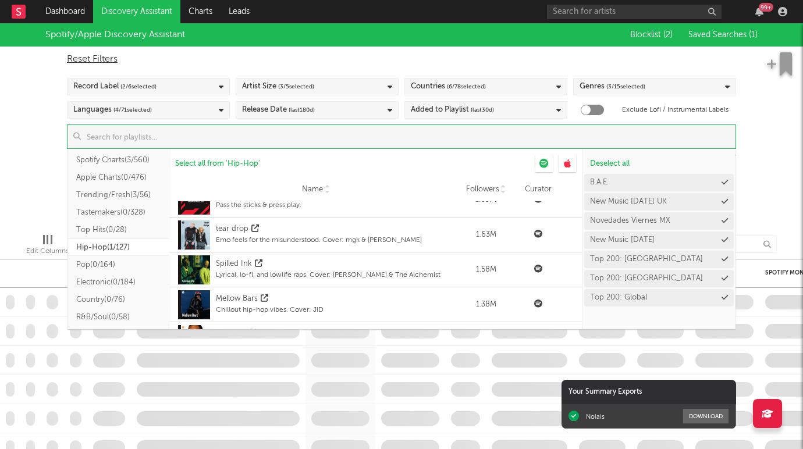
scroll to position [473, 0]
click at [101, 311] on button "R&B/Soul ( 0/58 )" at bounding box center [118, 316] width 102 height 17
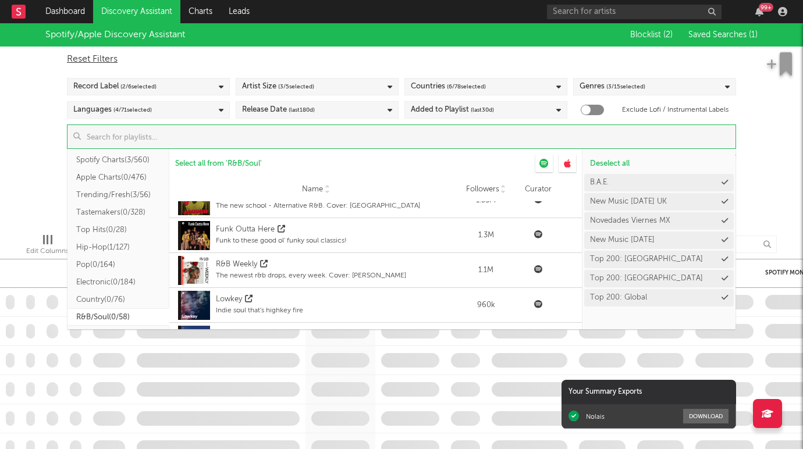
scroll to position [159, 0]
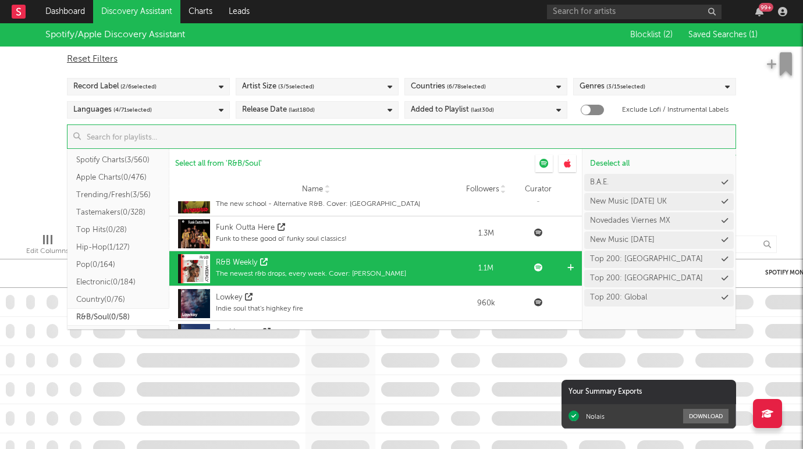
click at [567, 269] on icon at bounding box center [570, 268] width 6 height 8
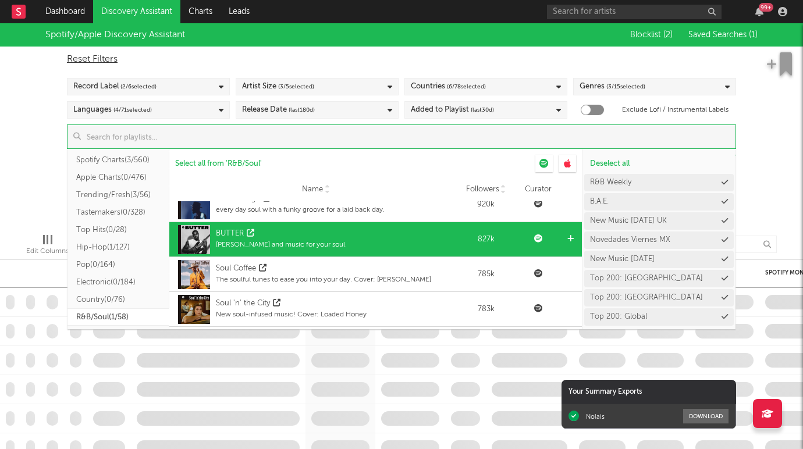
scroll to position [294, 0]
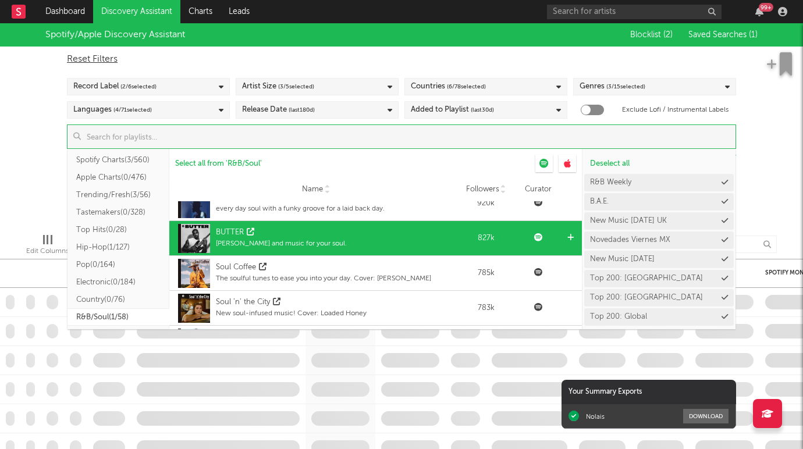
click at [571, 238] on icon at bounding box center [570, 238] width 6 height 8
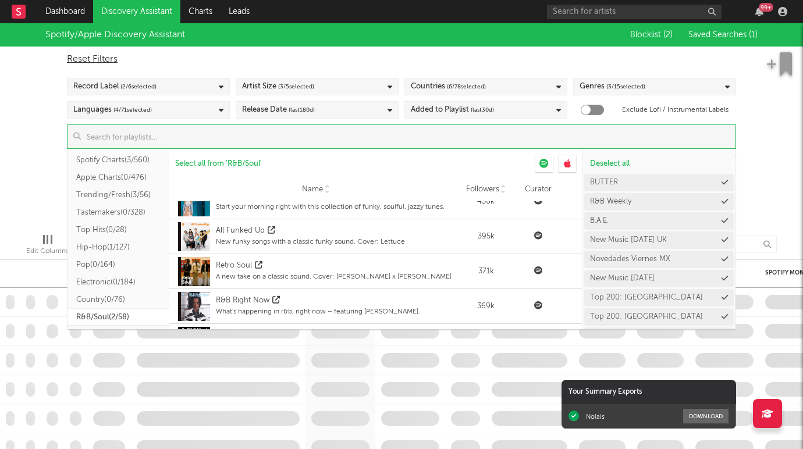
scroll to position [579, 0]
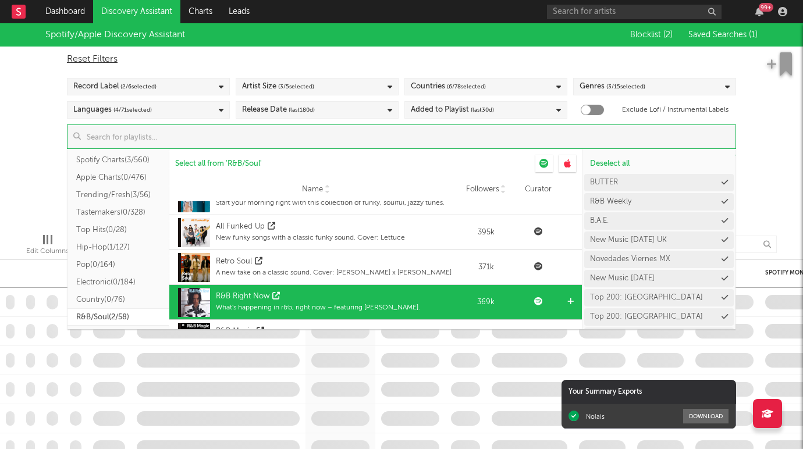
click at [573, 301] on icon at bounding box center [570, 302] width 6 height 8
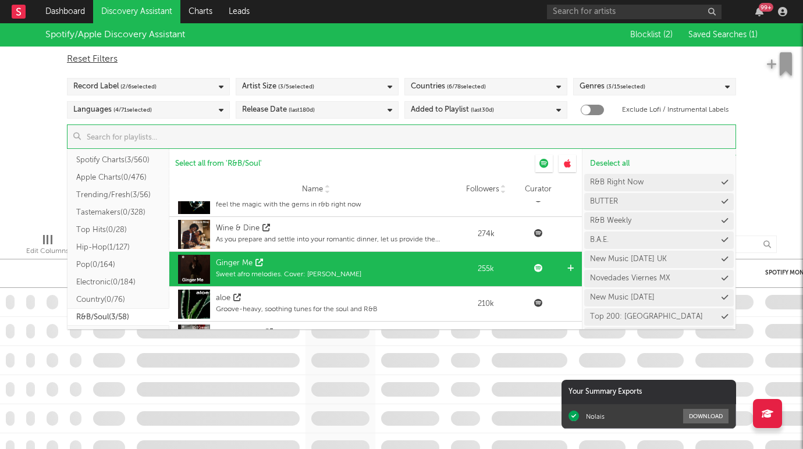
scroll to position [719, 0]
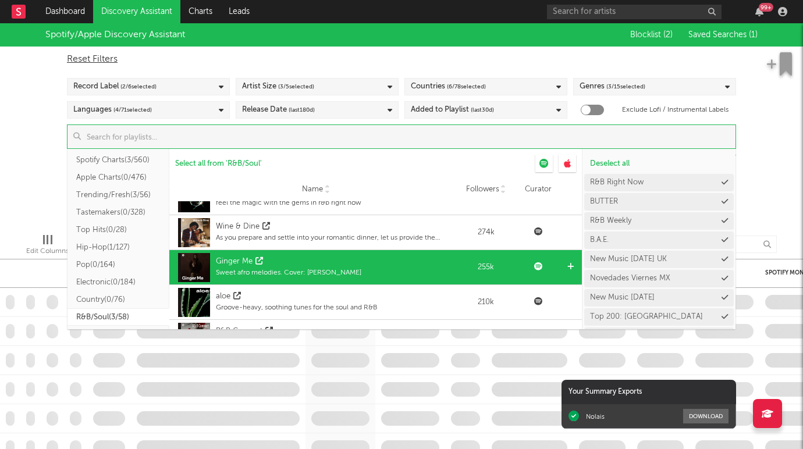
click at [577, 266] on div at bounding box center [572, 267] width 17 height 34
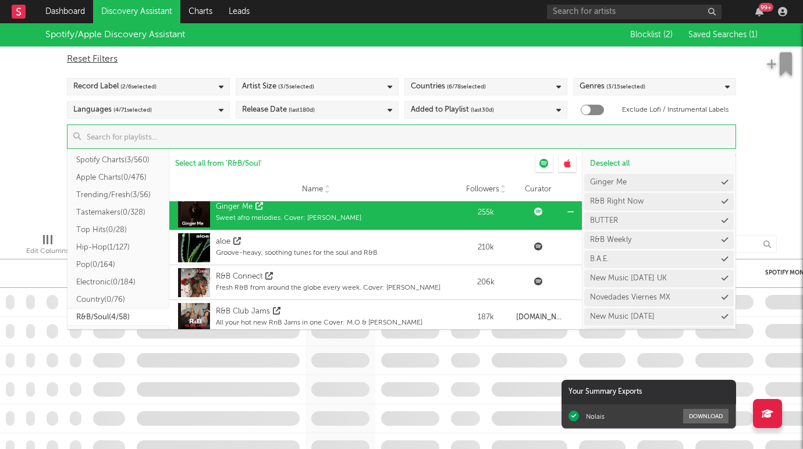
scroll to position [817, 0]
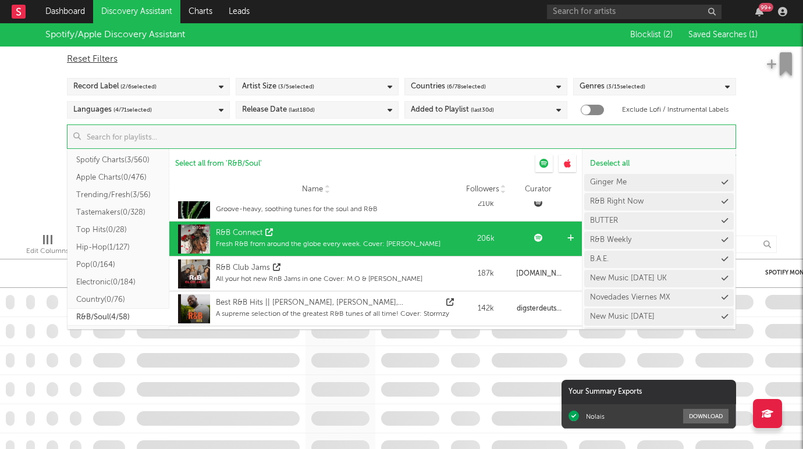
click at [571, 237] on icon at bounding box center [570, 238] width 6 height 8
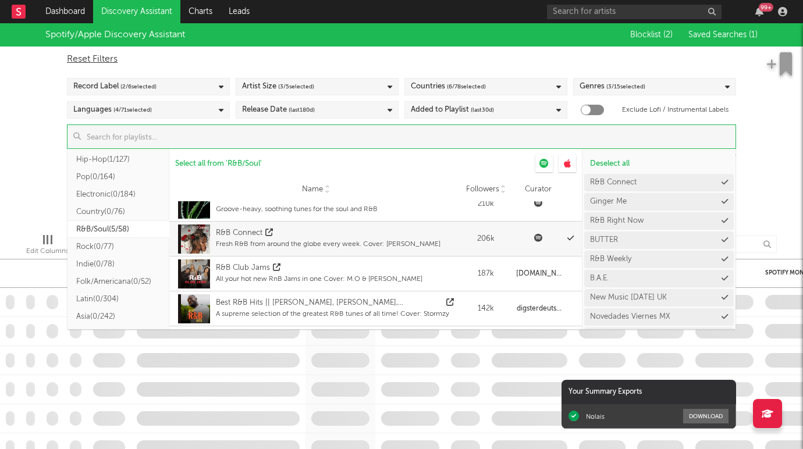
scroll to position [122, 0]
click at [145, 289] on button "Latin ( 0/304 )" at bounding box center [118, 285] width 102 height 17
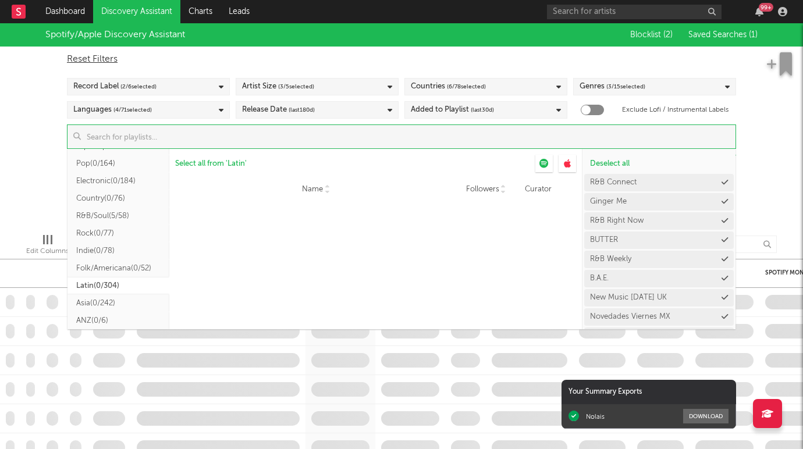
scroll to position [0, 0]
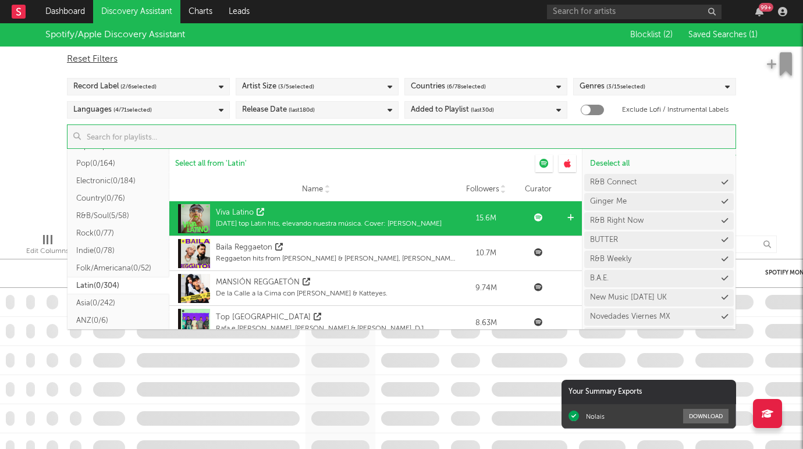
click at [572, 218] on icon at bounding box center [570, 218] width 6 height 8
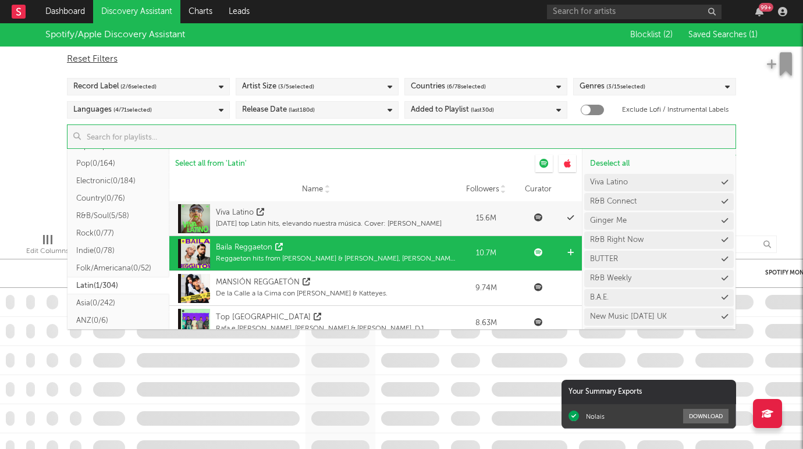
click at [567, 250] on icon at bounding box center [570, 253] width 6 height 8
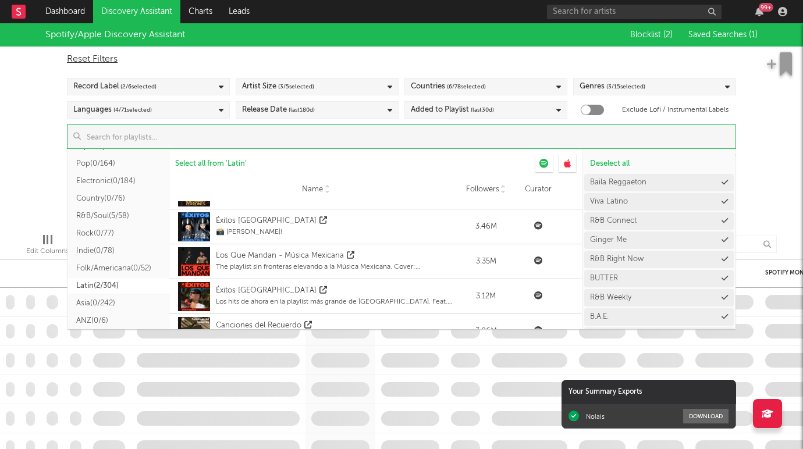
scroll to position [518, 0]
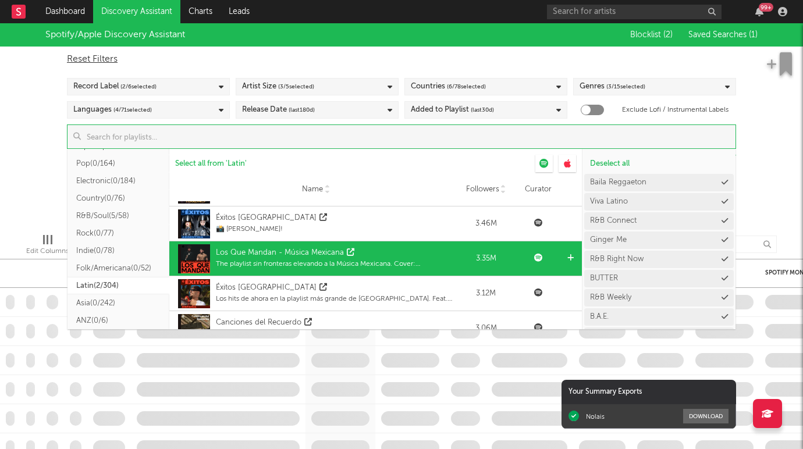
click at [567, 255] on div at bounding box center [572, 258] width 17 height 34
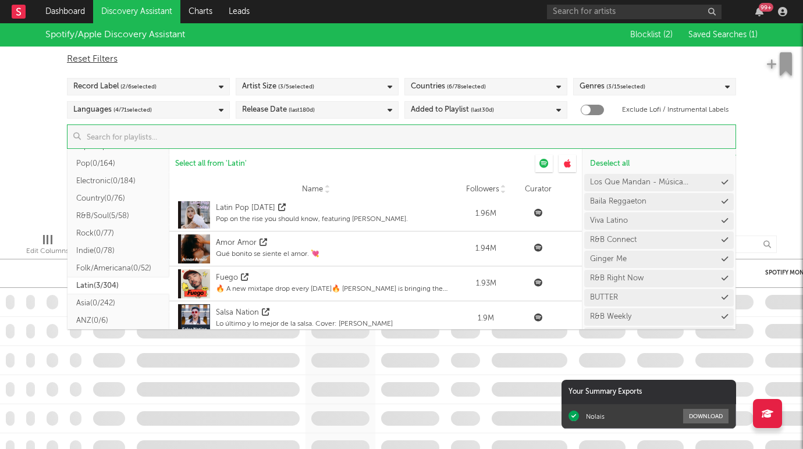
scroll to position [1016, 0]
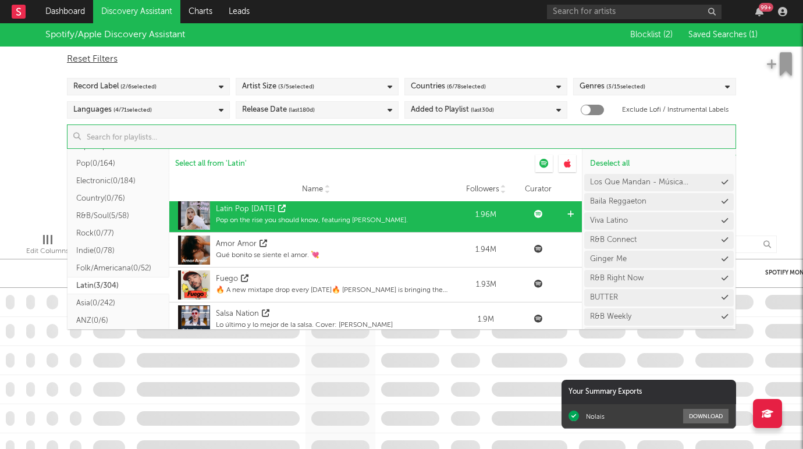
click at [572, 215] on icon at bounding box center [570, 215] width 6 height 8
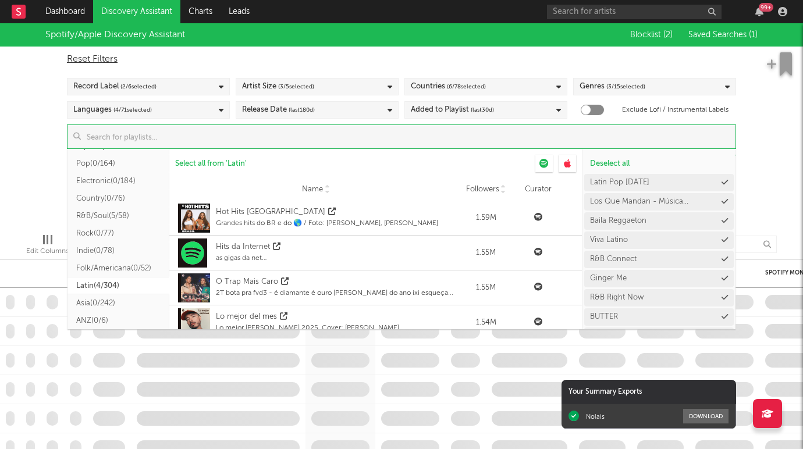
scroll to position [1514, 0]
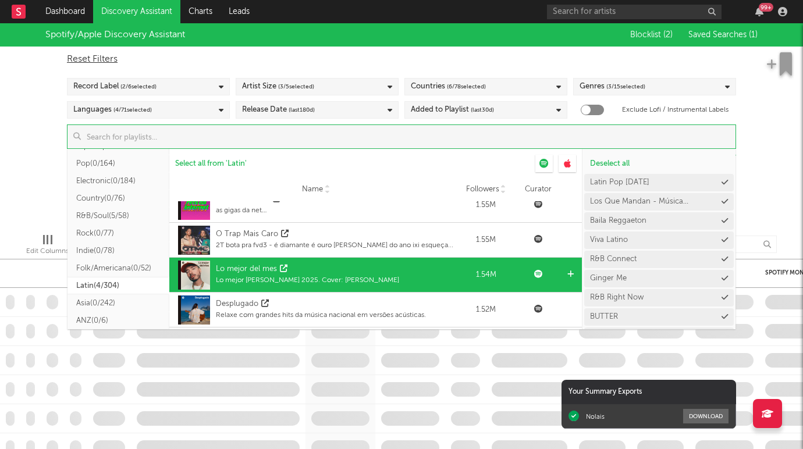
click at [568, 271] on icon at bounding box center [570, 275] width 6 height 8
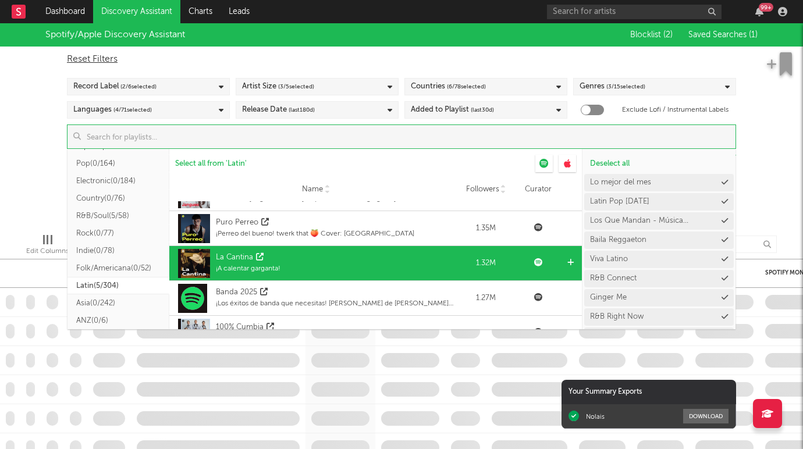
scroll to position [1909, 0]
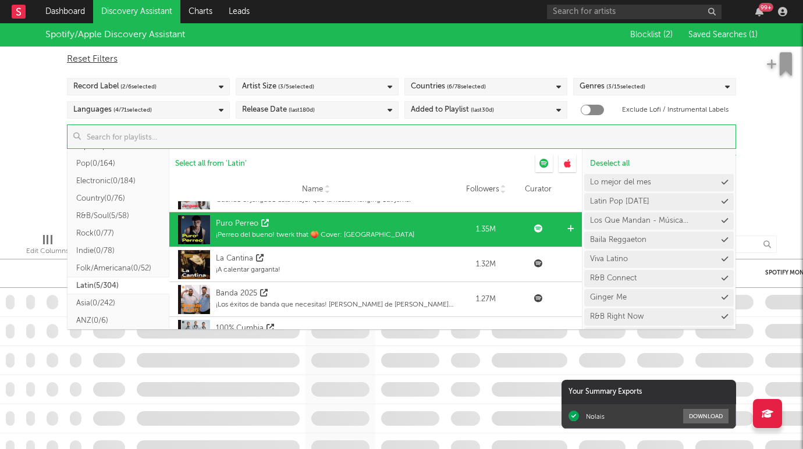
click at [569, 230] on icon at bounding box center [570, 229] width 6 height 8
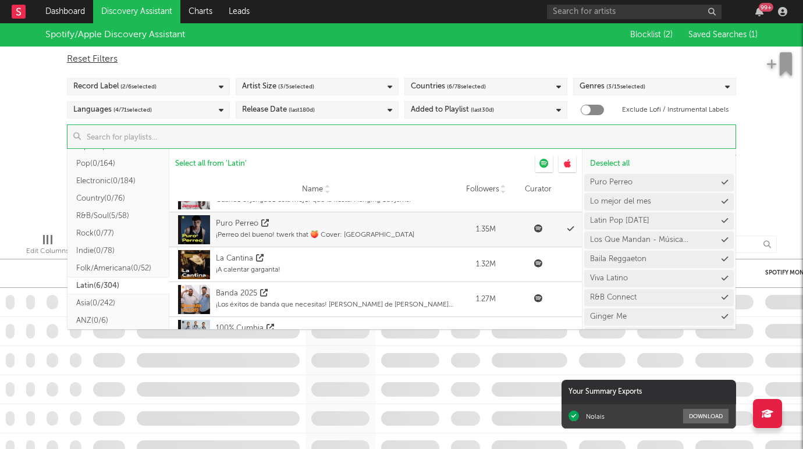
click at [116, 206] on button "Country ( 0/76 )" at bounding box center [118, 198] width 102 height 17
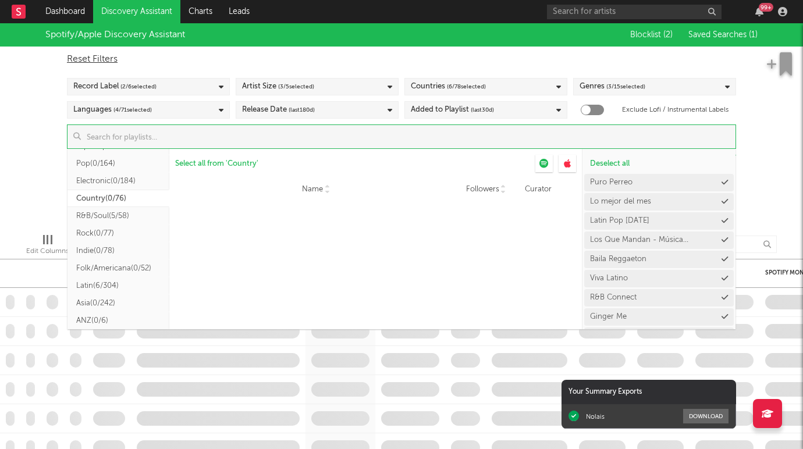
scroll to position [0, 0]
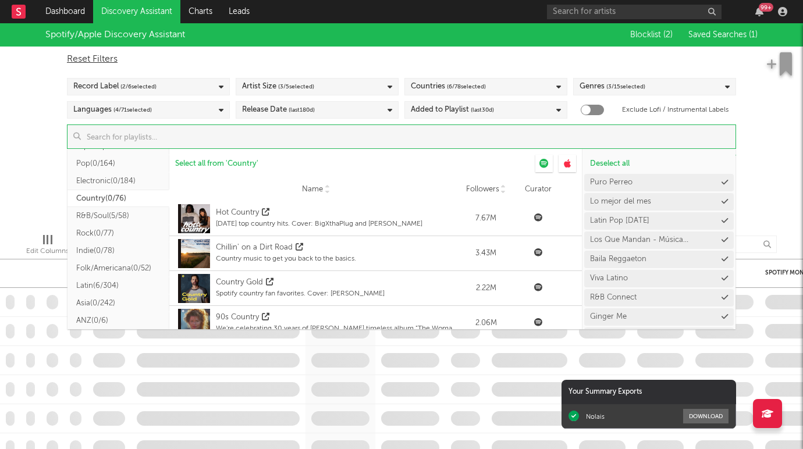
click at [119, 216] on button "R&B/Soul ( 5/58 )" at bounding box center [118, 215] width 102 height 17
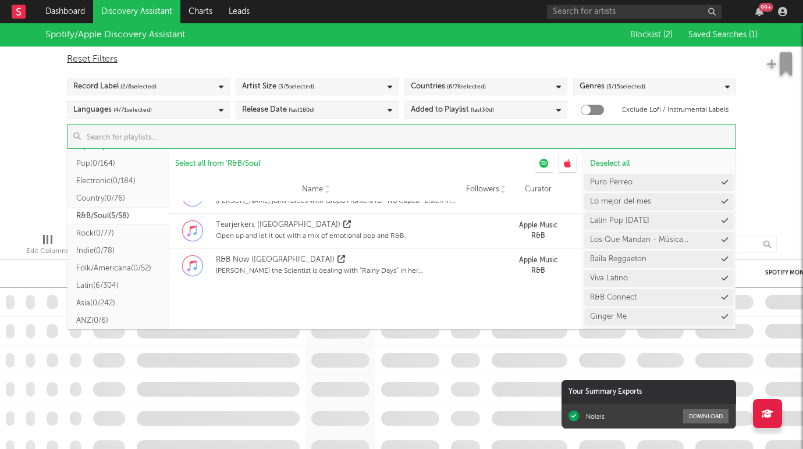
scroll to position [1070, 0]
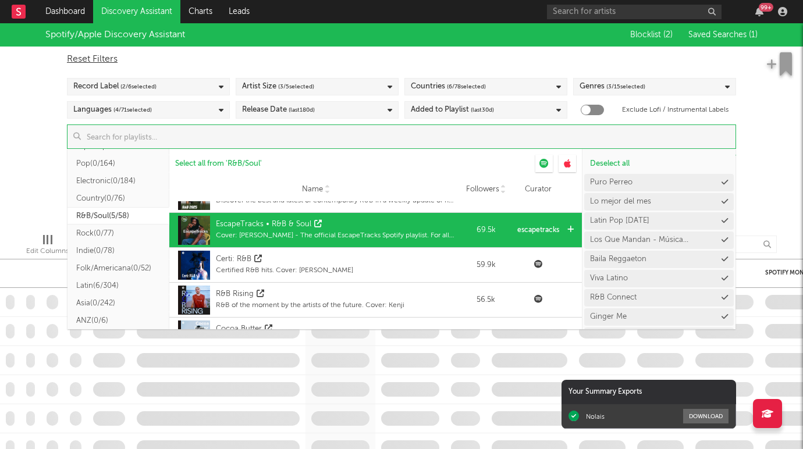
click at [572, 229] on icon at bounding box center [570, 230] width 6 height 8
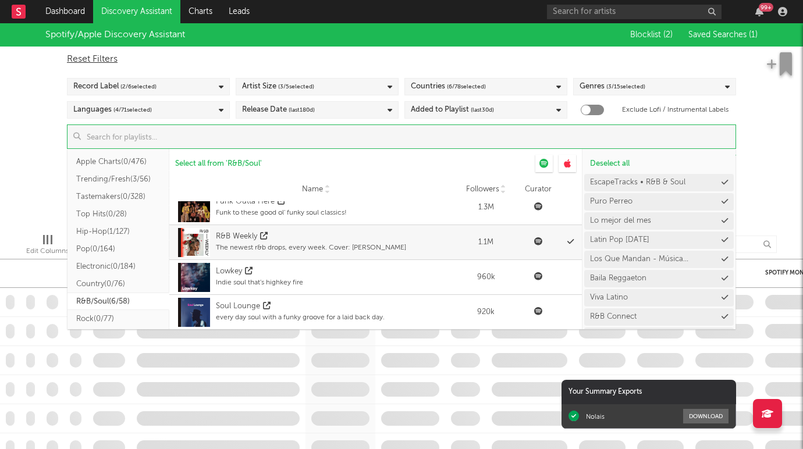
scroll to position [25, 0]
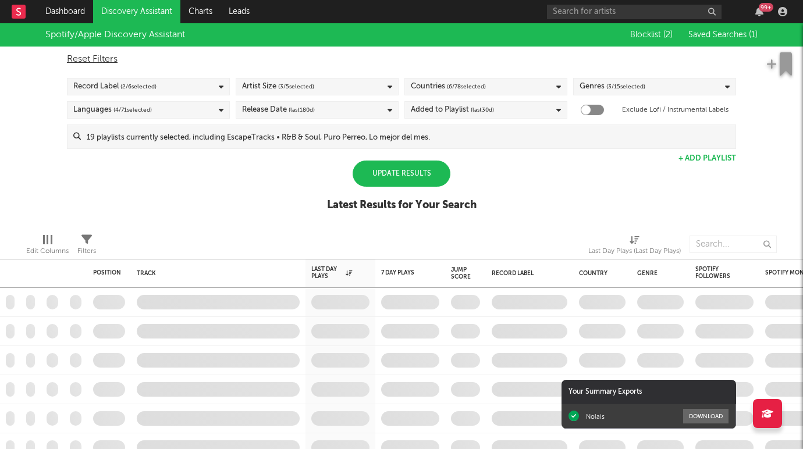
click at [764, 142] on div "Spotify/Apple Discovery Assistant Blocklist ( 2 ) Saved Searches ( 1 ) Reset Fi…" at bounding box center [401, 123] width 803 height 201
click at [369, 172] on div "Update Results" at bounding box center [402, 174] width 98 height 26
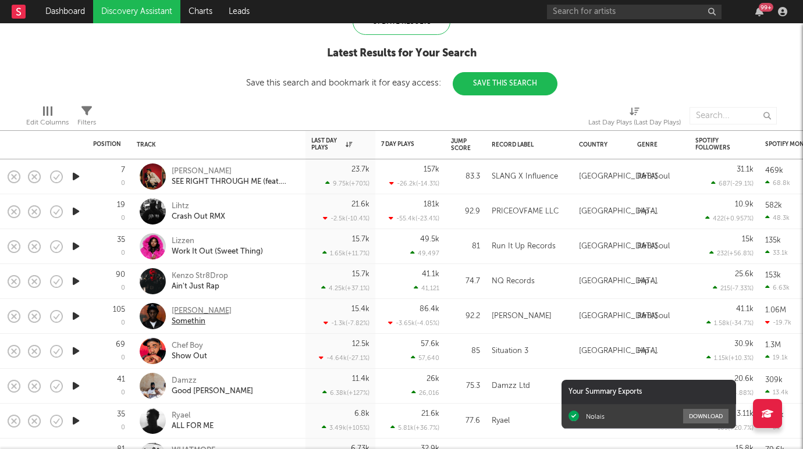
click at [209, 313] on div "Miles Caton" at bounding box center [202, 311] width 60 height 10
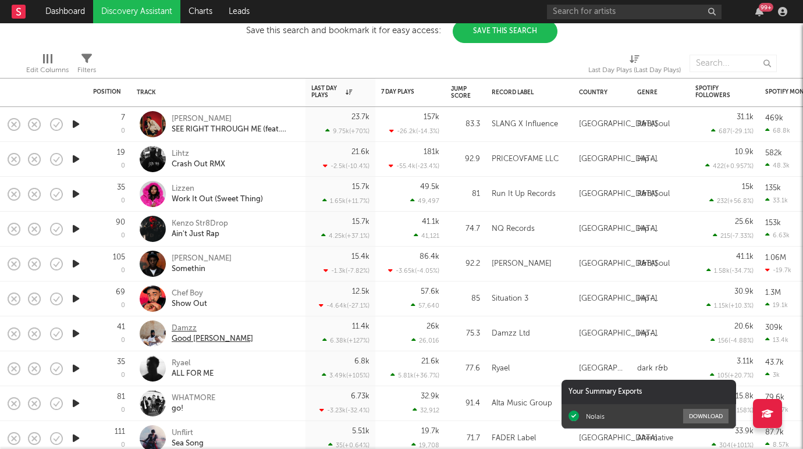
click at [209, 329] on div "Damzz" at bounding box center [212, 328] width 81 height 10
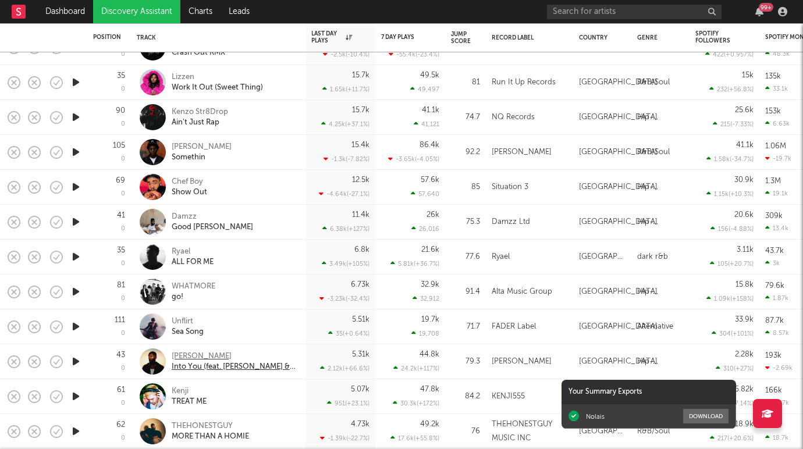
click at [184, 355] on div "TAVE" at bounding box center [234, 356] width 125 height 10
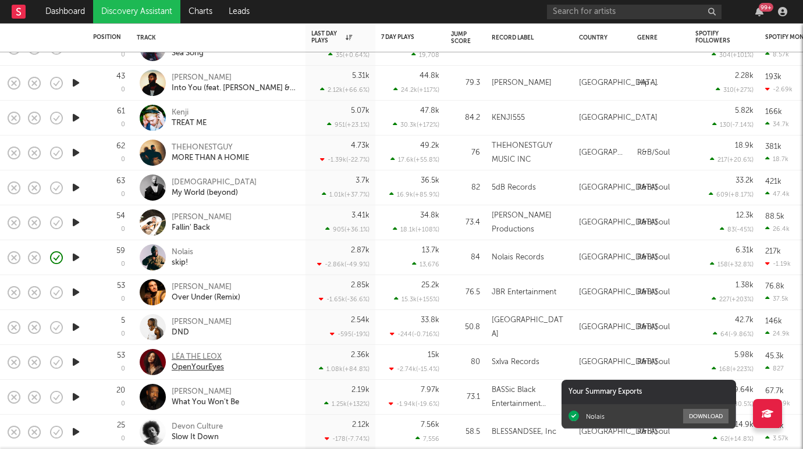
click at [208, 361] on div "LÉA THE LEOX" at bounding box center [198, 357] width 52 height 10
click at [209, 324] on div "Reggie Becton" at bounding box center [202, 322] width 60 height 10
click at [208, 290] on div "[PERSON_NAME]" at bounding box center [206, 287] width 69 height 10
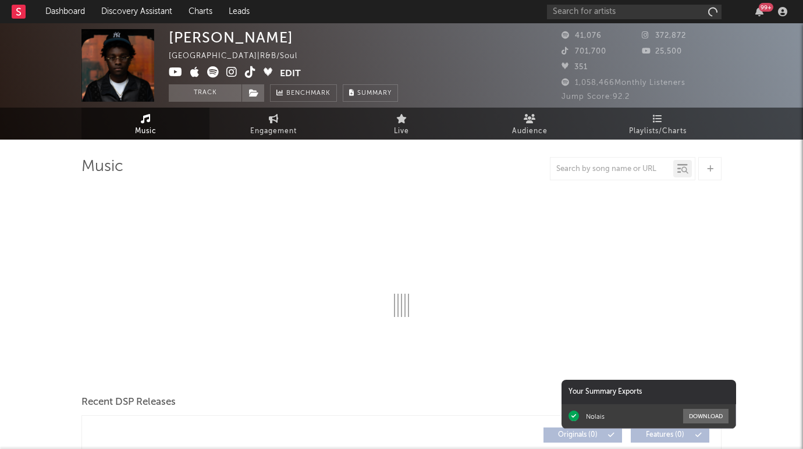
select select "1w"
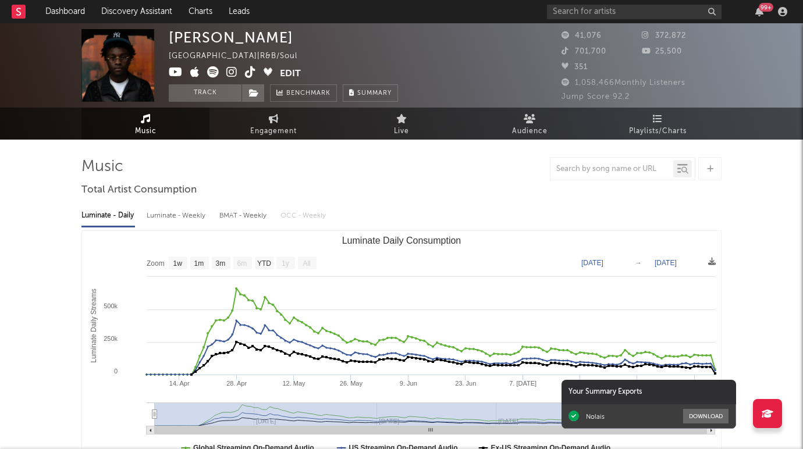
click at [229, 74] on icon at bounding box center [231, 72] width 11 height 12
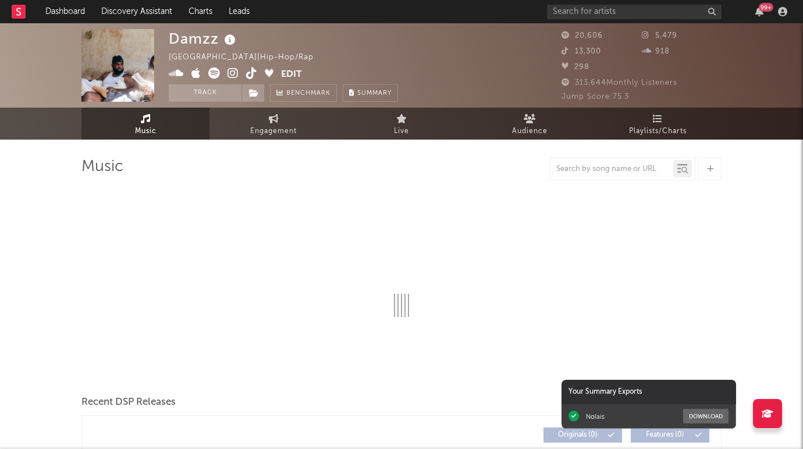
select select "6m"
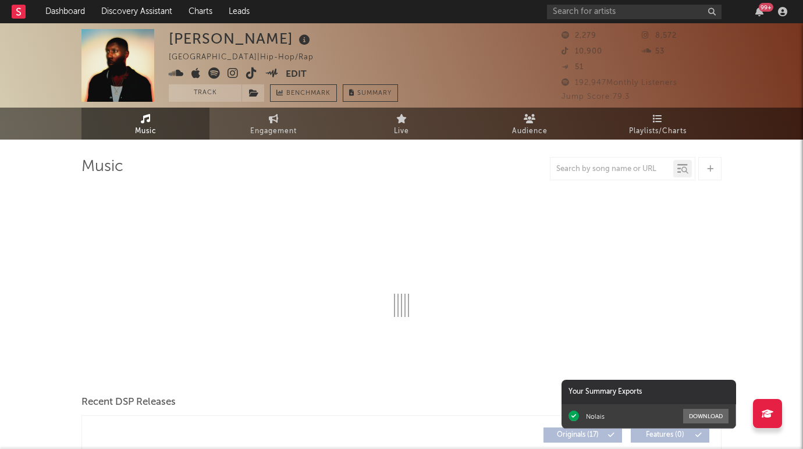
select select "6m"
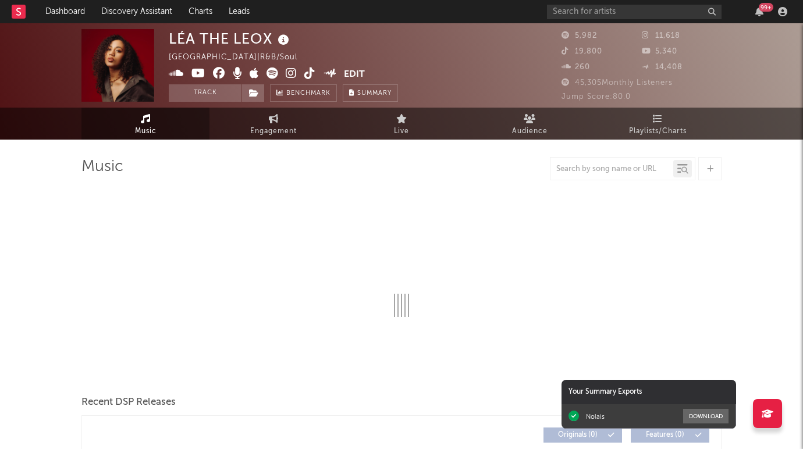
select select "6m"
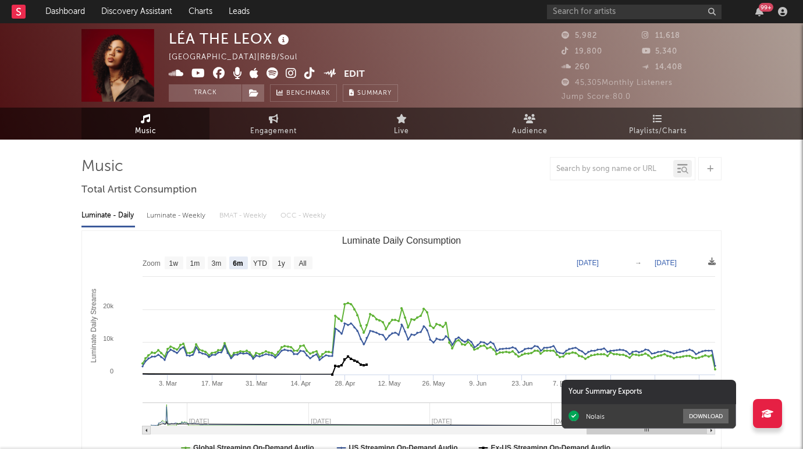
click at [290, 75] on icon at bounding box center [291, 73] width 11 height 12
click at [269, 76] on icon at bounding box center [272, 73] width 12 height 12
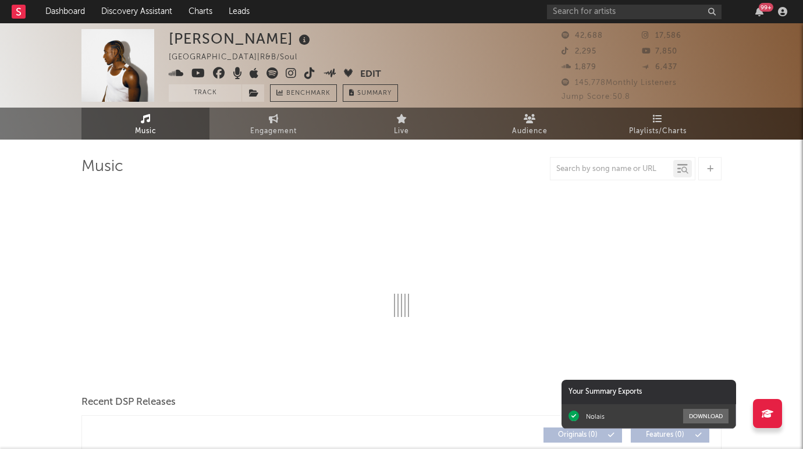
select select "6m"
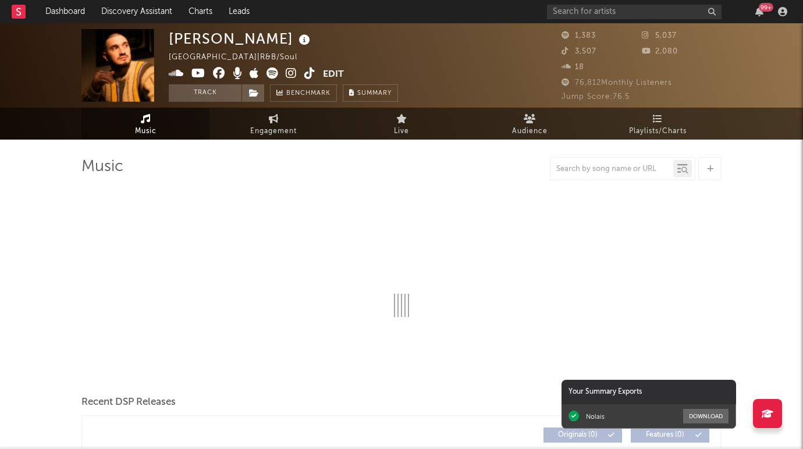
select select "6m"
